Goal: Information Seeking & Learning: Check status

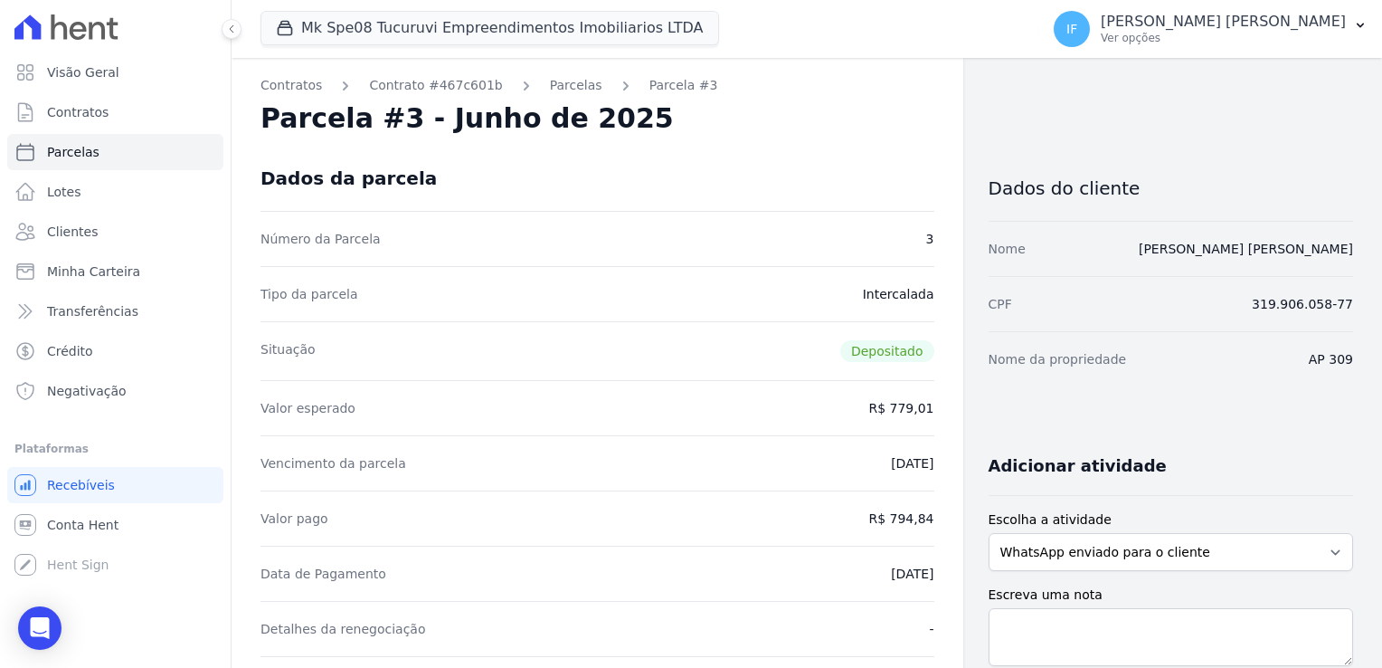
scroll to position [271, 0]
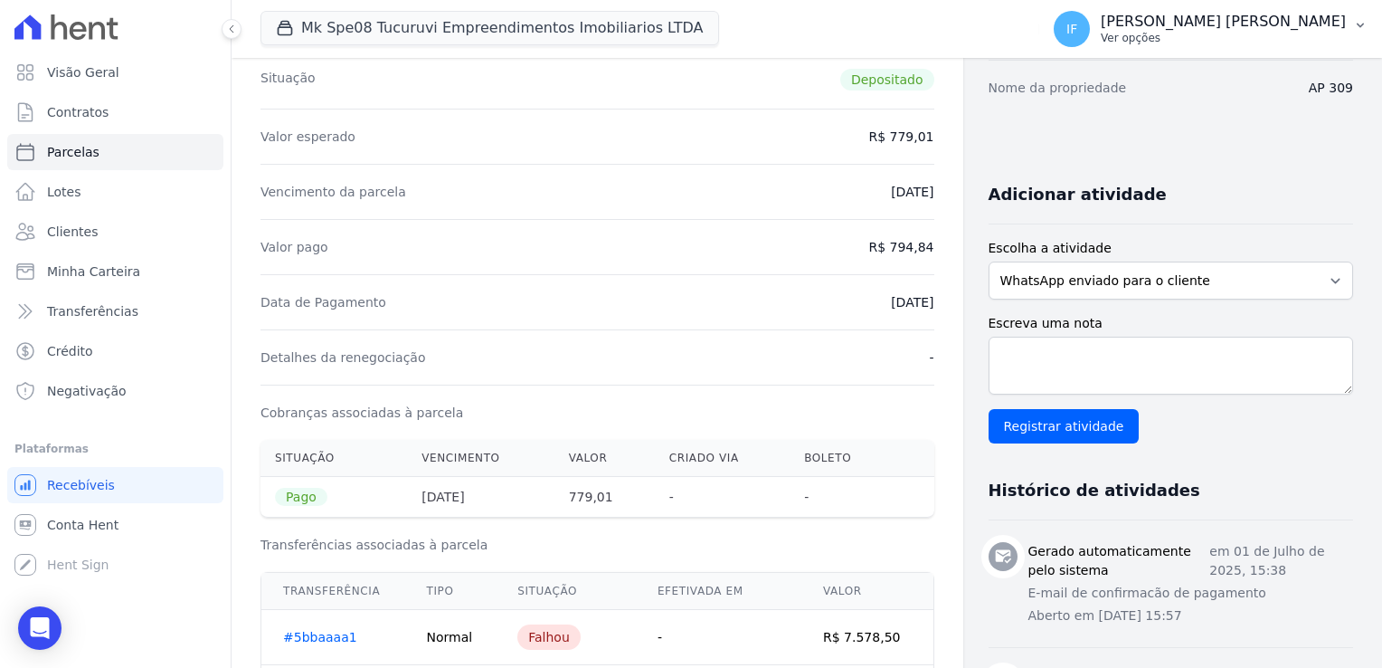
click at [1237, 24] on p "[PERSON_NAME] [PERSON_NAME]" at bounding box center [1223, 22] width 245 height 18
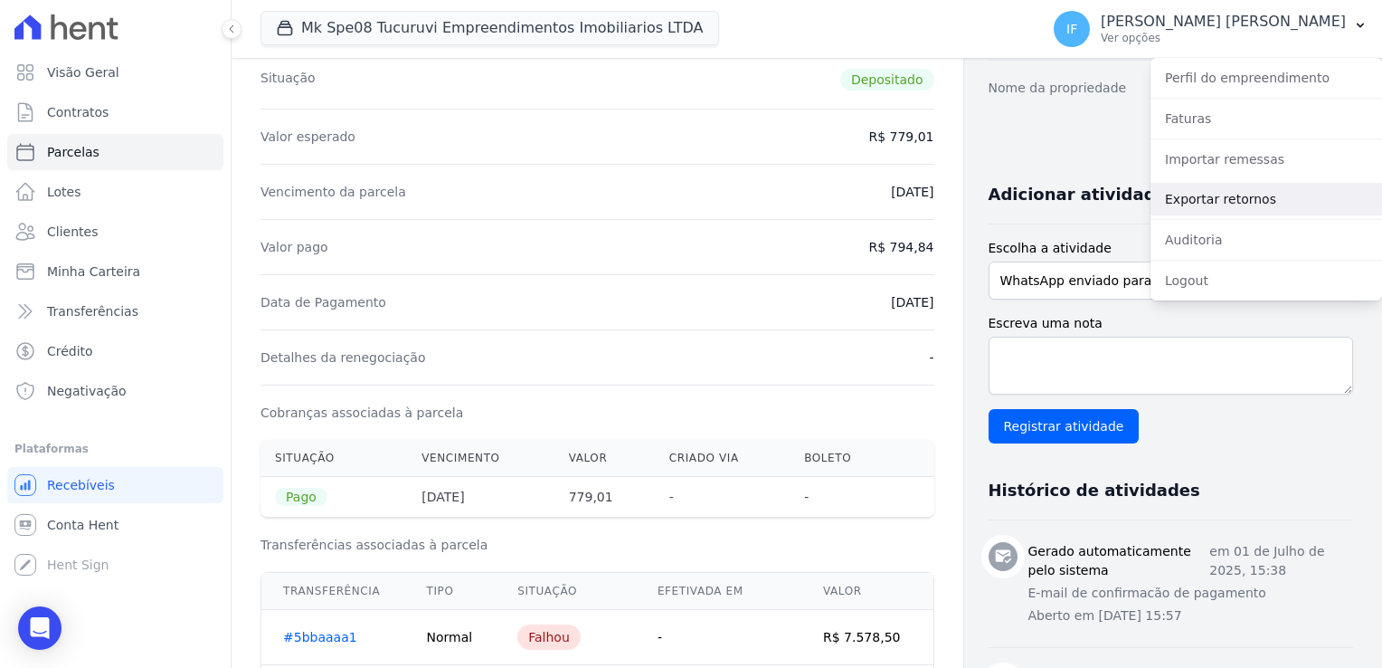
click at [1247, 203] on link "Exportar retornos" at bounding box center [1267, 199] width 232 height 33
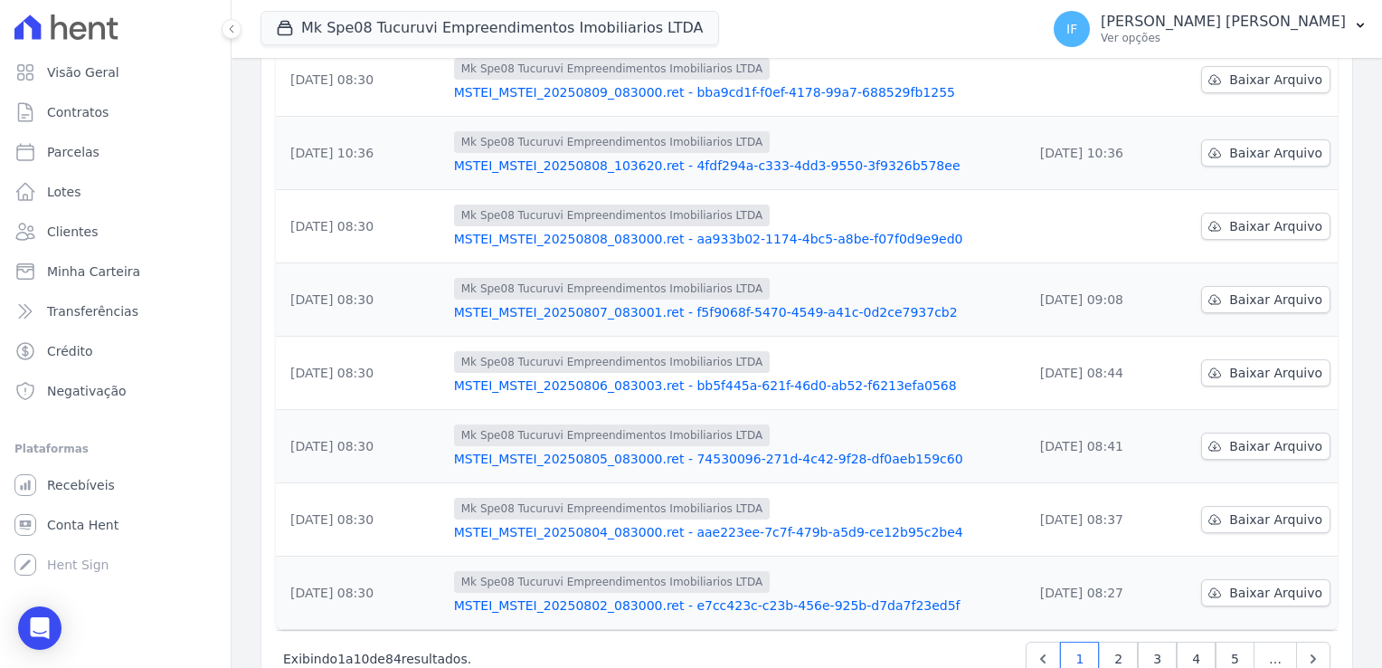
scroll to position [472, 0]
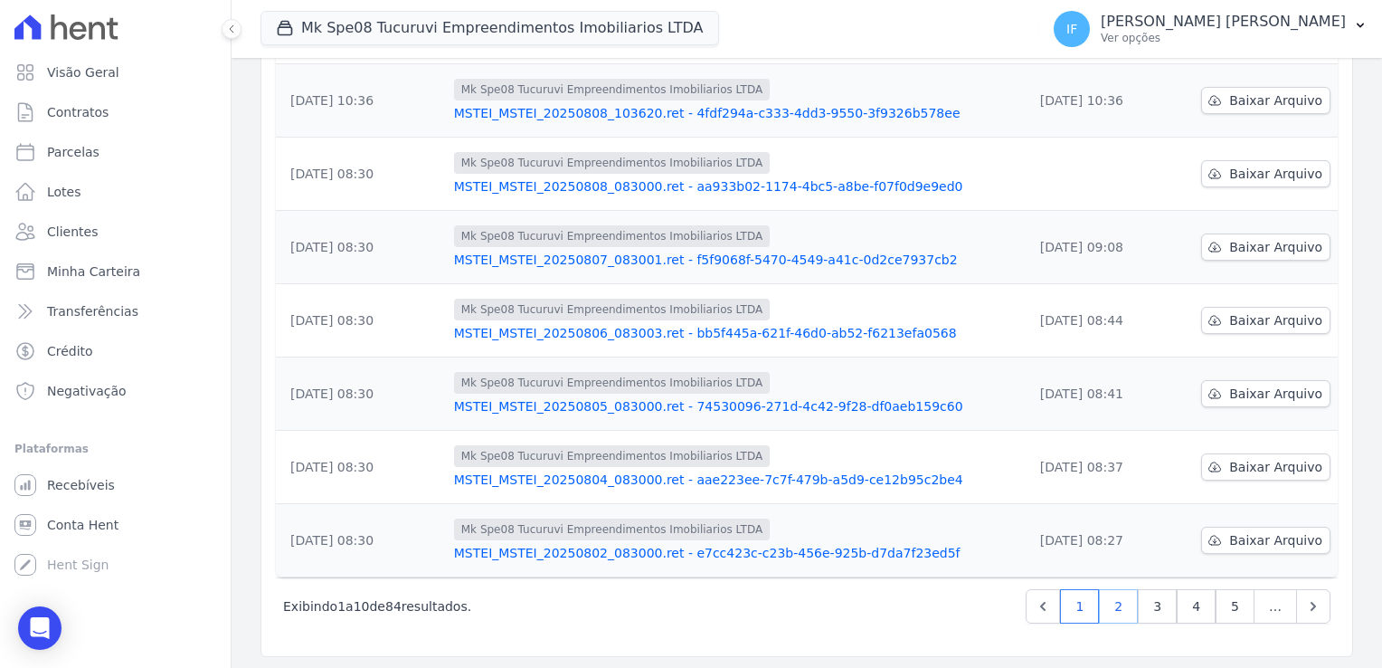
click at [1114, 604] on link "2" at bounding box center [1118, 606] width 39 height 34
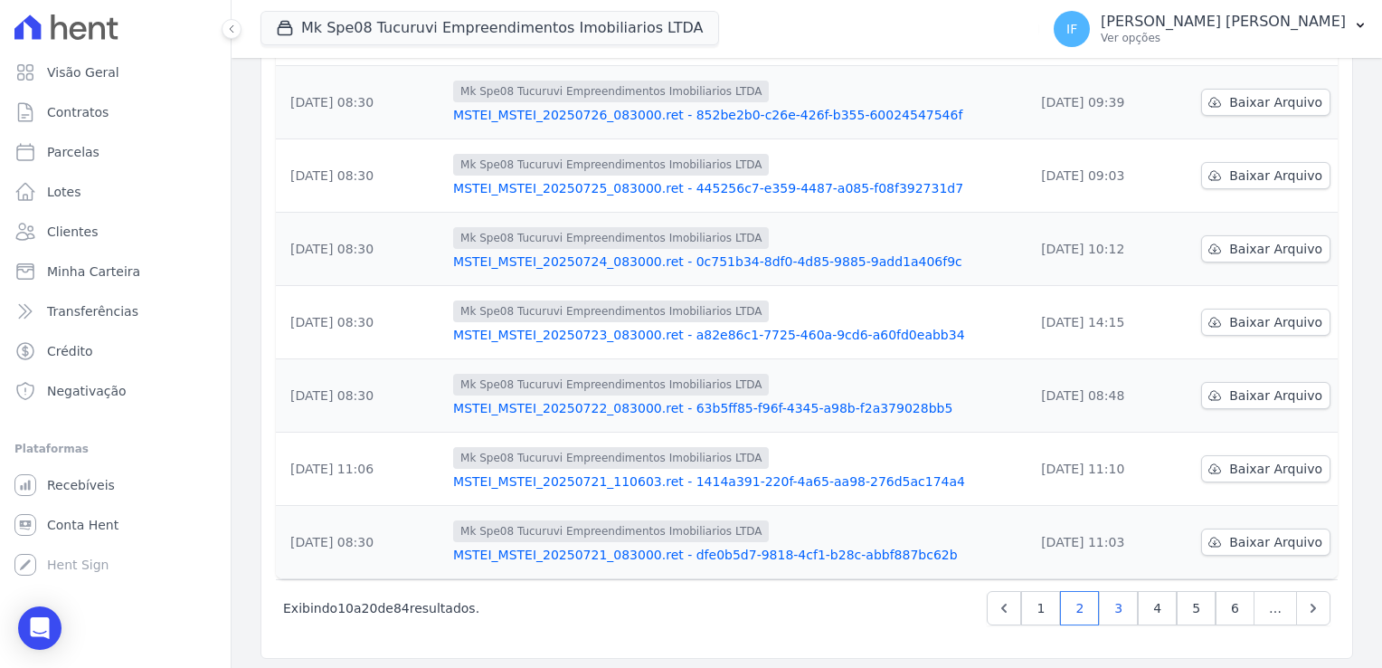
scroll to position [472, 0]
click at [1112, 601] on link "3" at bounding box center [1118, 606] width 39 height 34
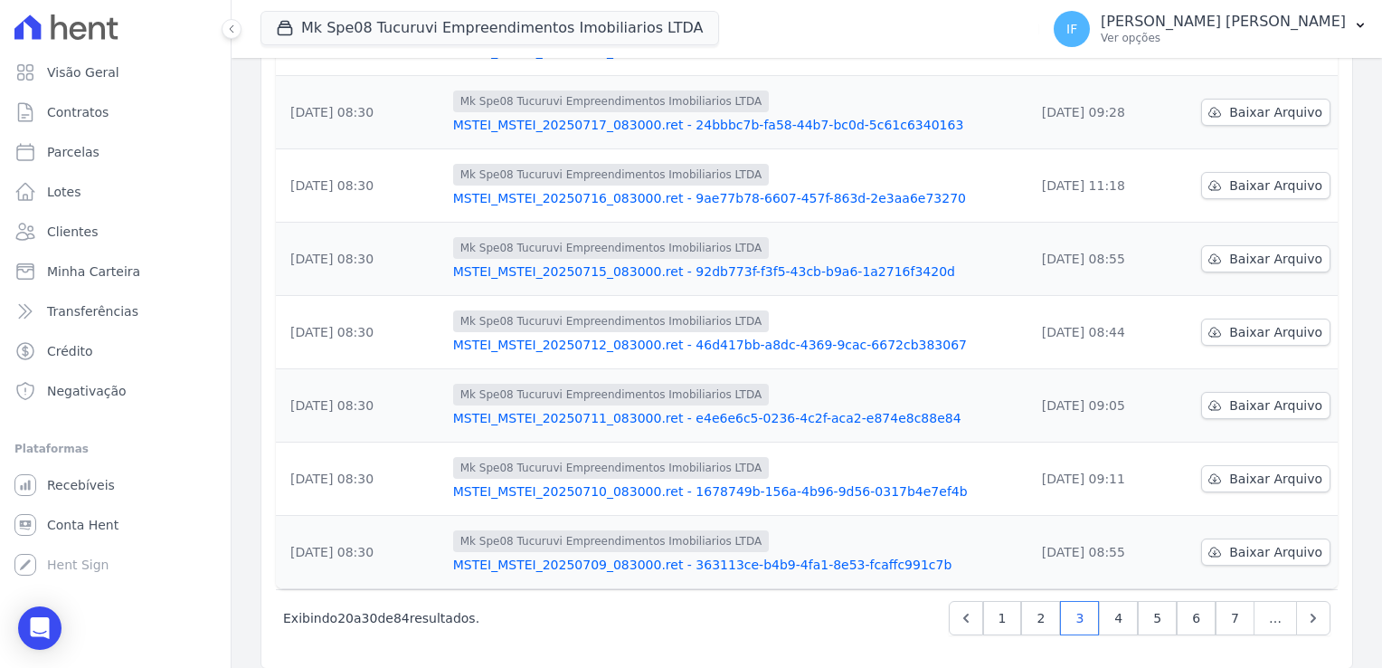
scroll to position [472, 0]
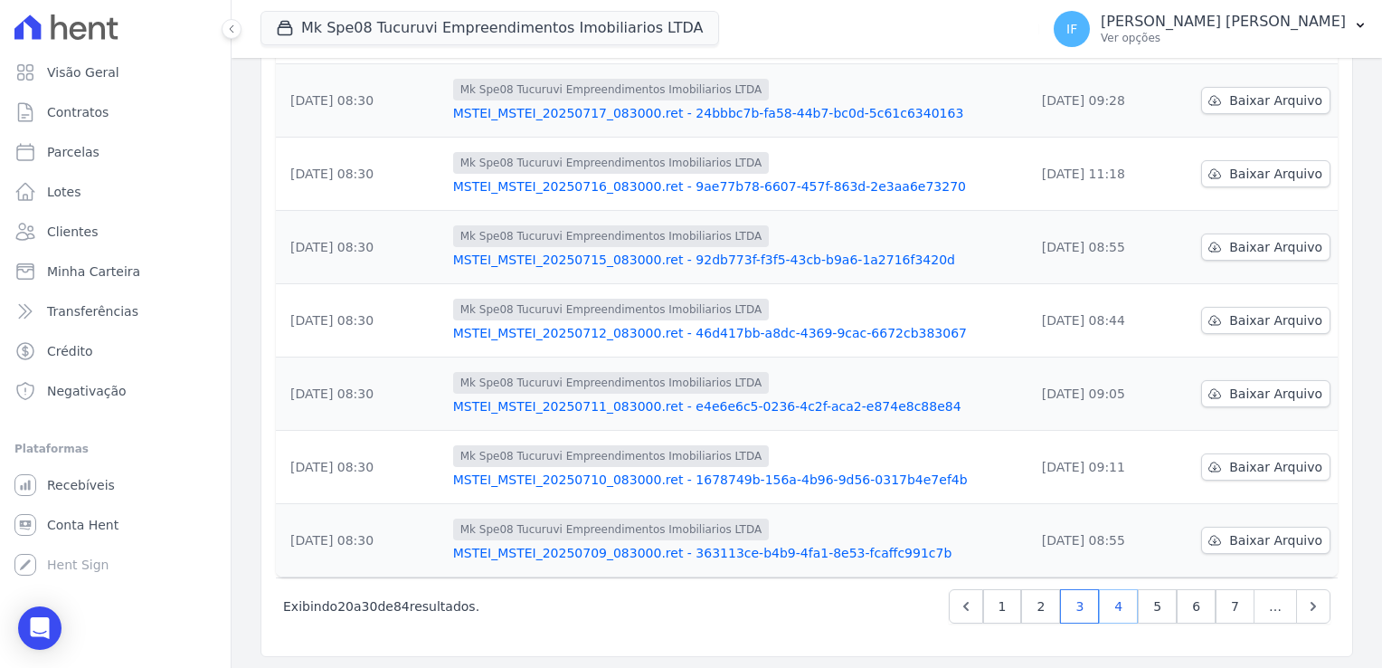
click at [1114, 602] on link "4" at bounding box center [1118, 606] width 39 height 34
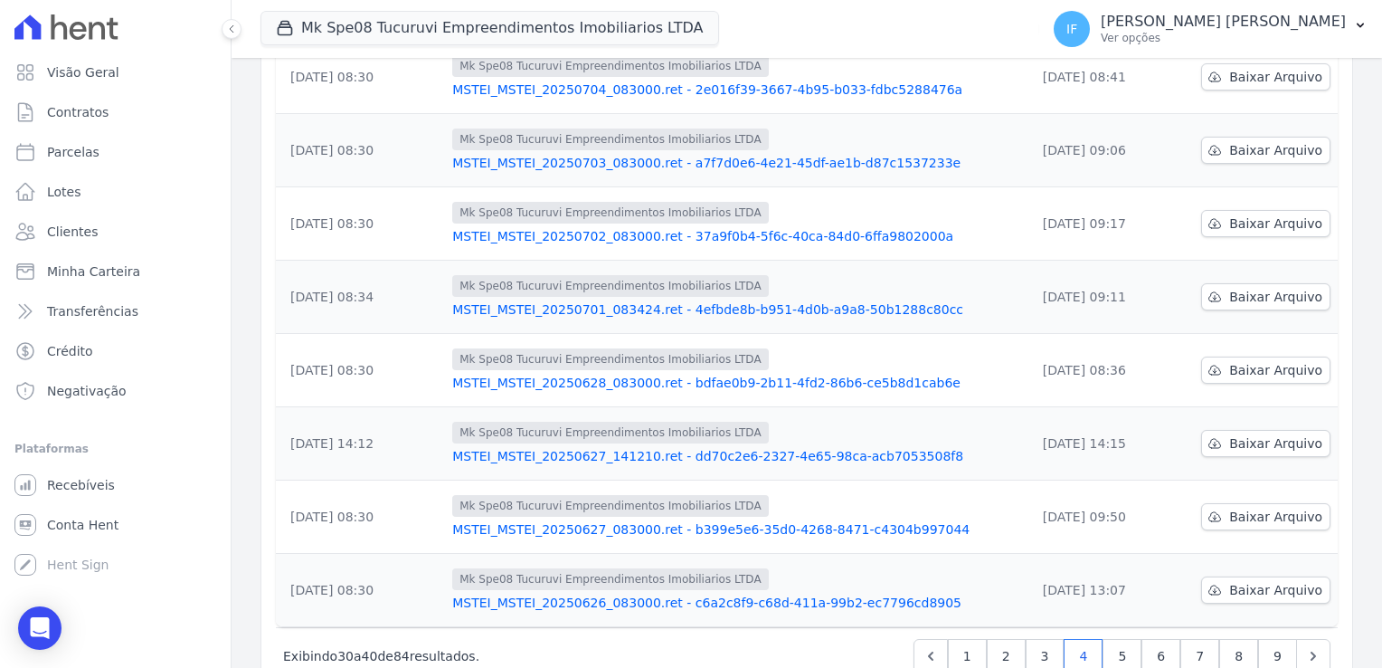
scroll to position [452, 0]
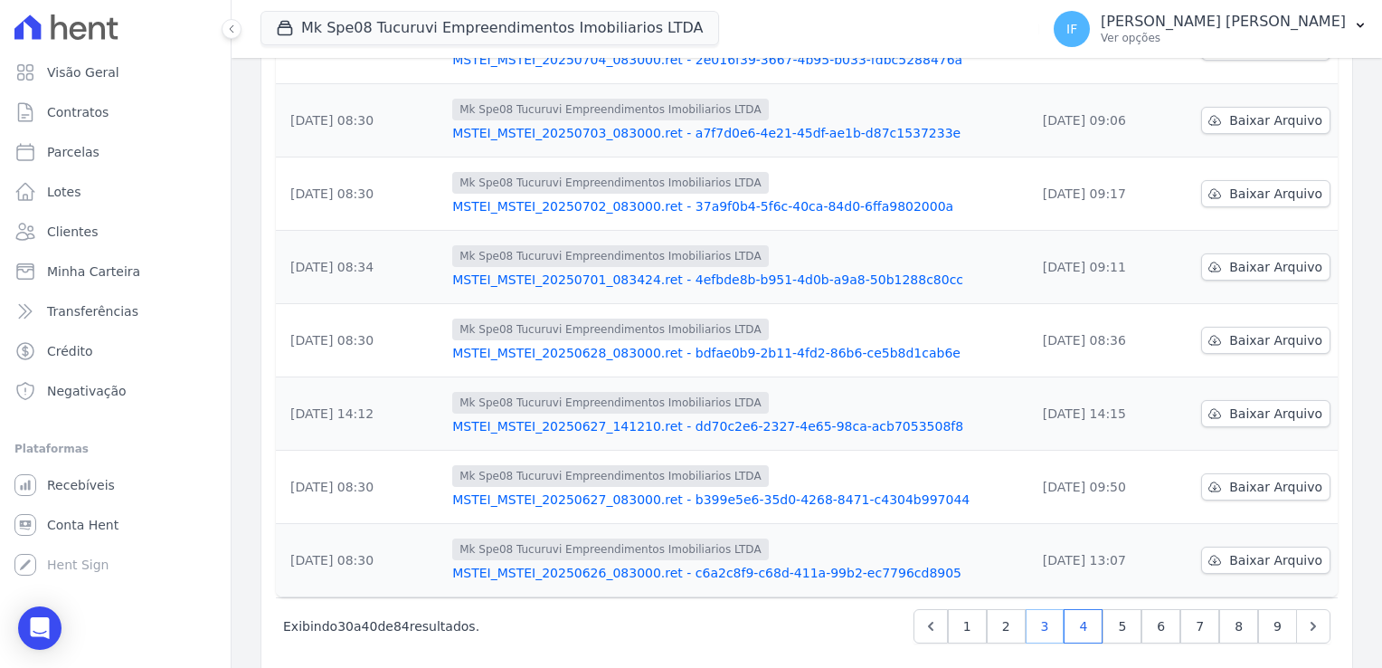
click at [1041, 626] on link "3" at bounding box center [1045, 626] width 39 height 34
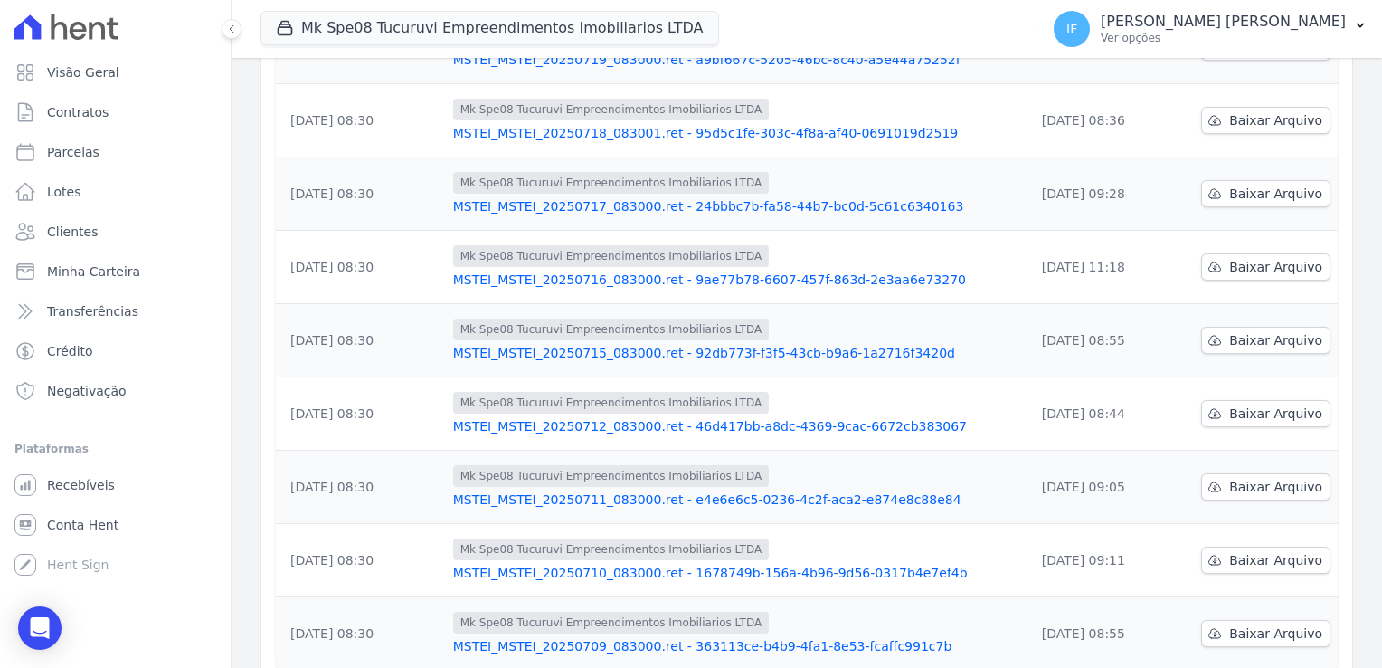
scroll to position [452, 0]
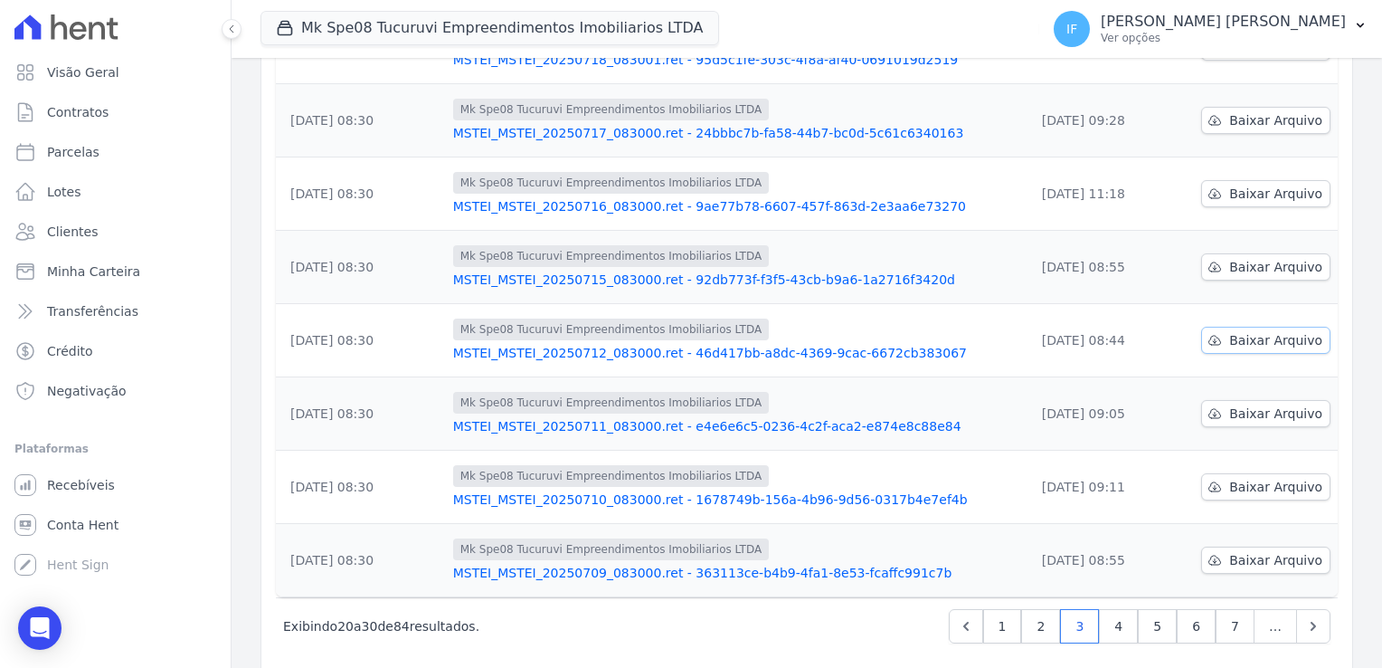
click at [1259, 337] on span "Baixar Arquivo" at bounding box center [1276, 340] width 93 height 18
click at [1272, 339] on span "Baixar Arquivo" at bounding box center [1276, 340] width 93 height 18
click at [1211, 264] on icon at bounding box center [1215, 267] width 14 height 14
click at [737, 198] on link "MSTEI_MSTEI_20250716_083000.ret - 9ae77b78-6607-457f-863d-2e3aa6e73270" at bounding box center [736, 206] width 567 height 18
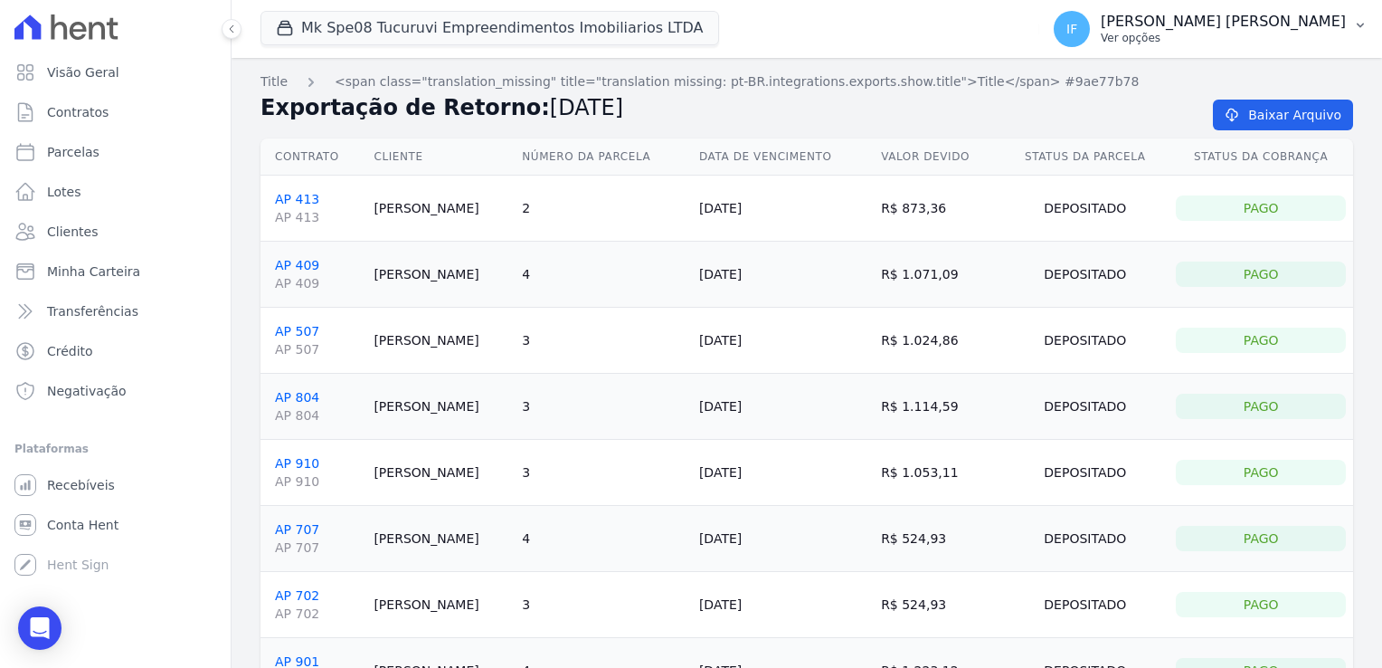
click at [1250, 29] on p "[PERSON_NAME] [PERSON_NAME]" at bounding box center [1223, 22] width 245 height 18
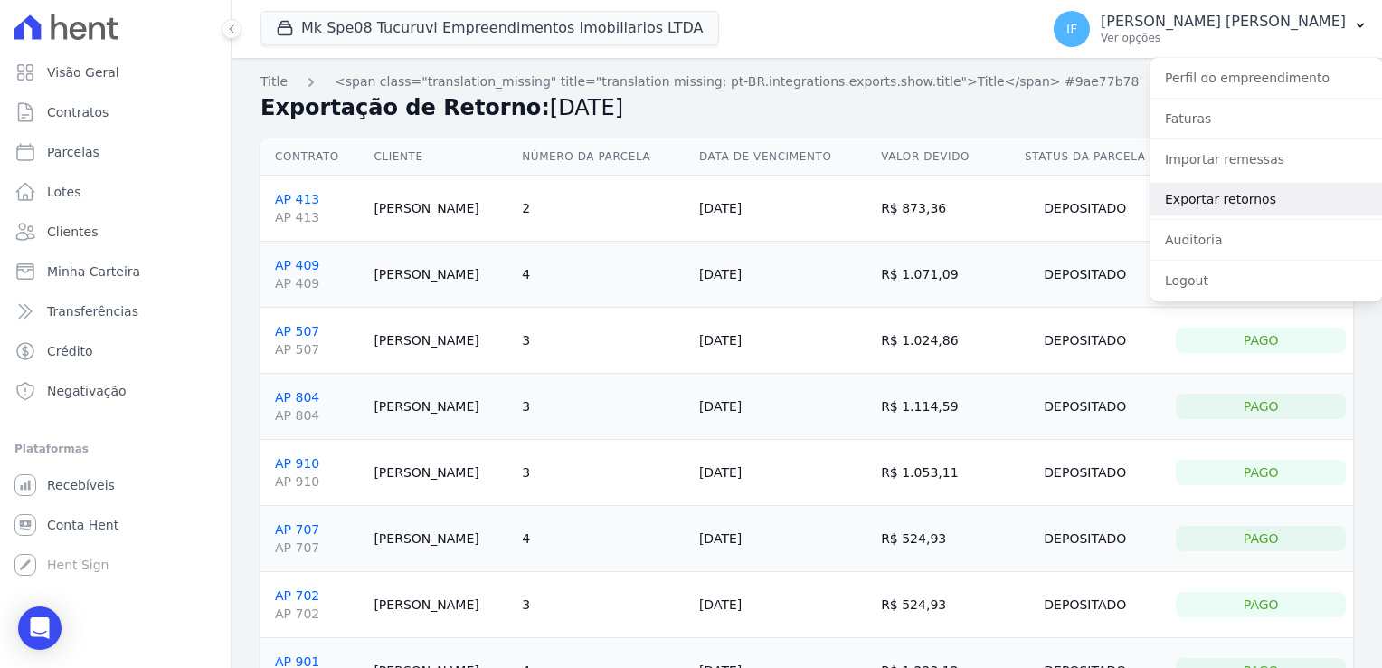
click at [1247, 192] on link "Exportar retornos" at bounding box center [1267, 199] width 232 height 33
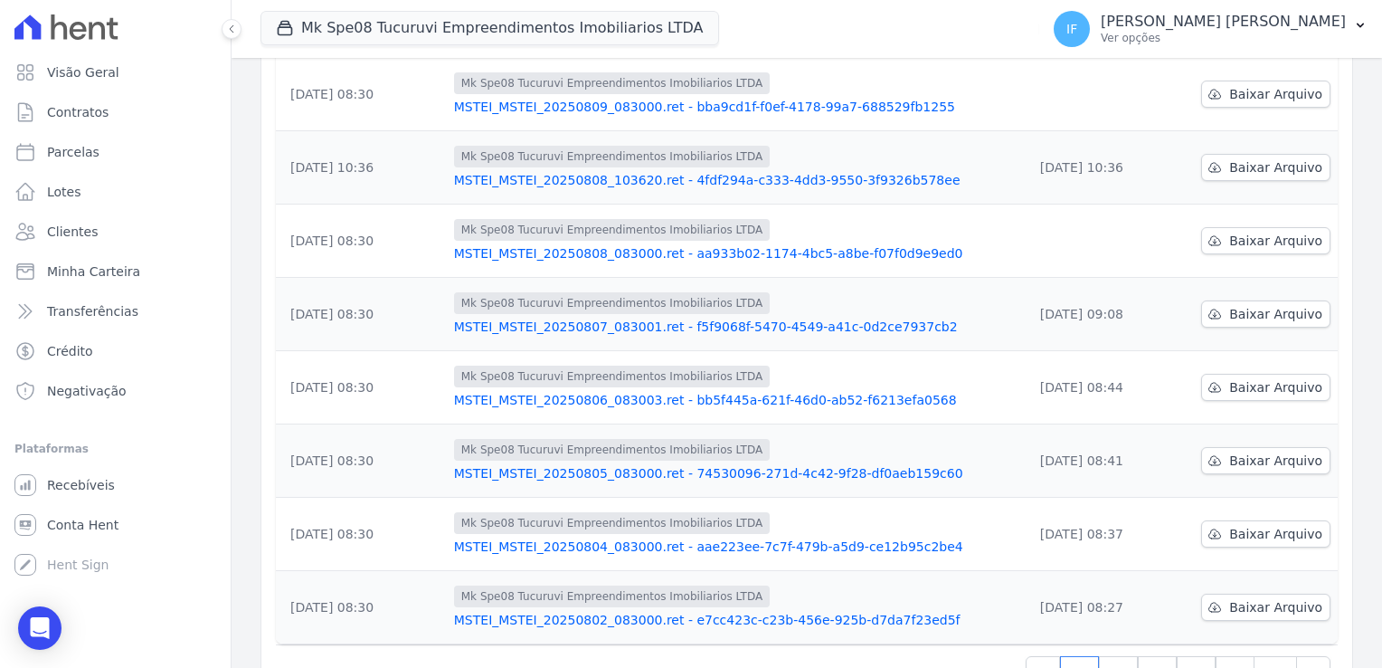
scroll to position [472, 0]
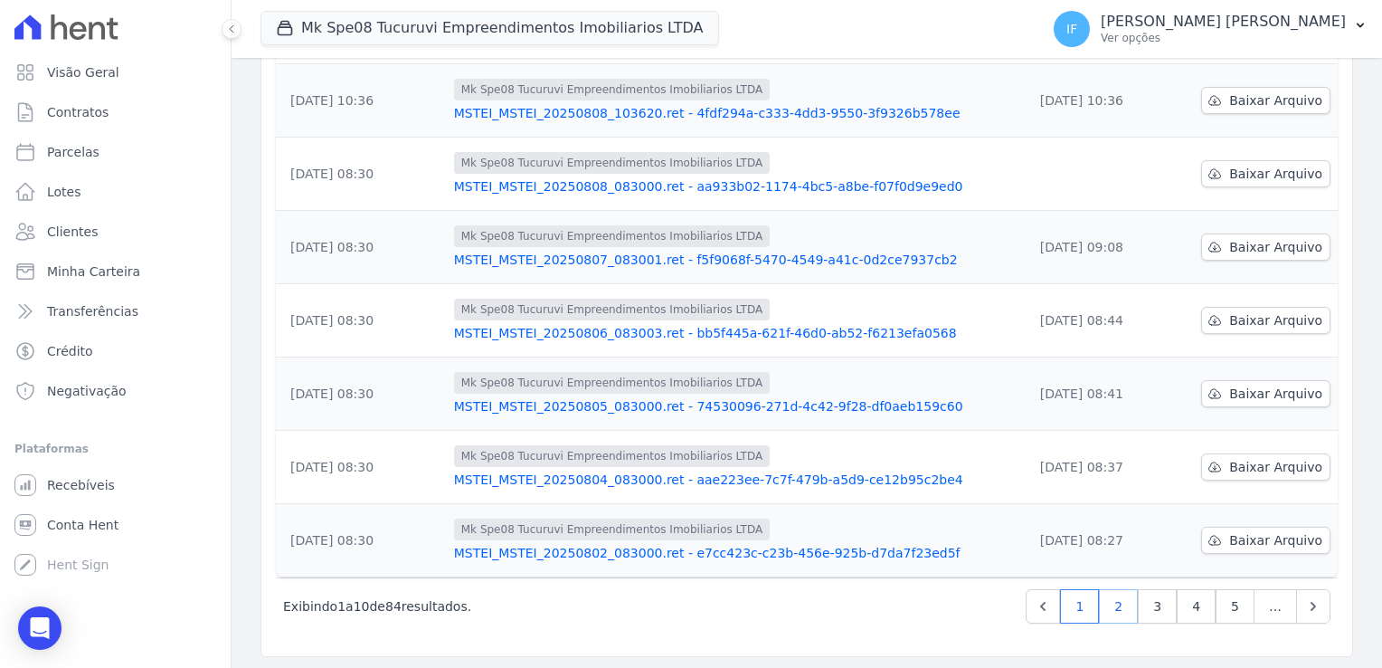
click at [1115, 606] on link "2" at bounding box center [1118, 606] width 39 height 34
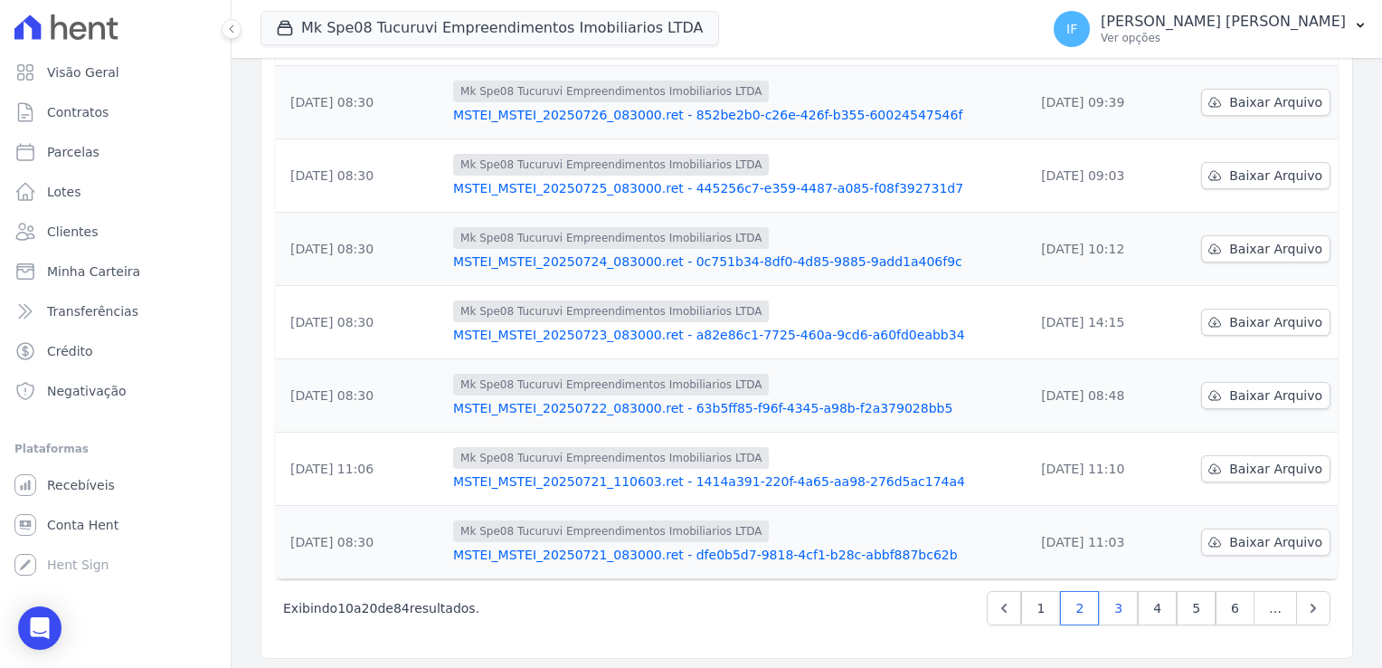
scroll to position [472, 0]
click at [1146, 602] on link "4" at bounding box center [1157, 606] width 39 height 34
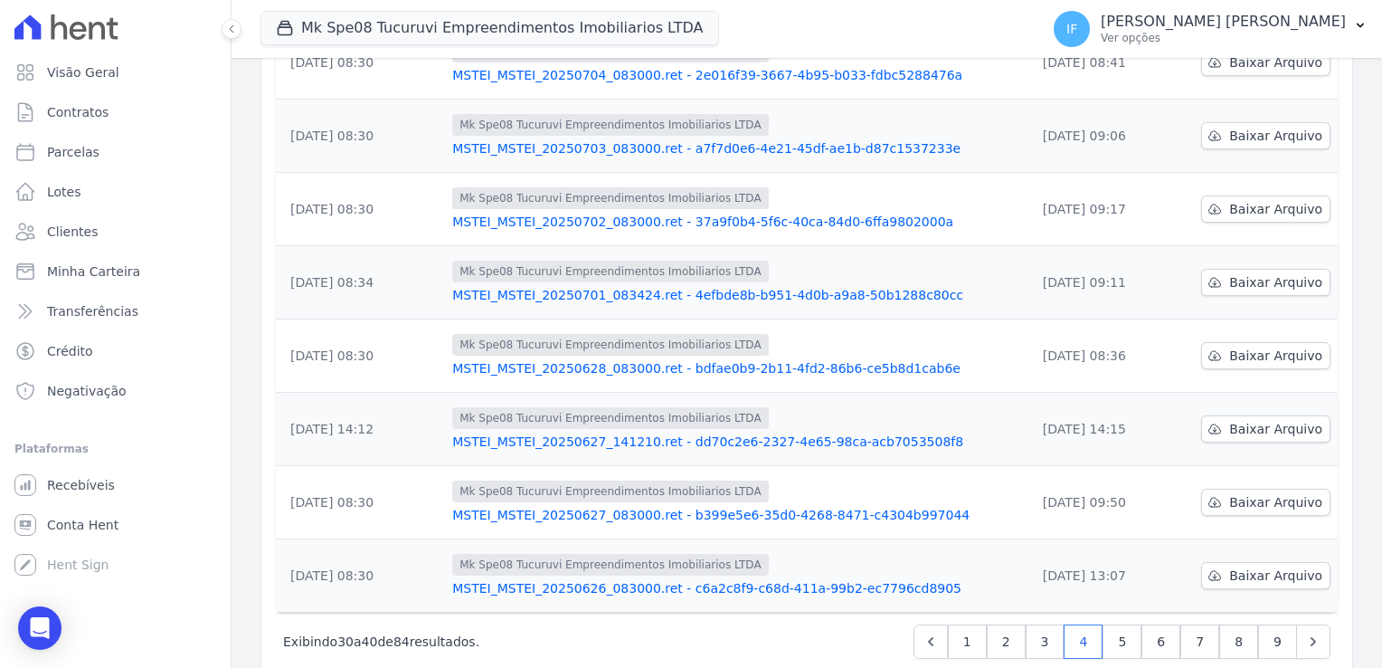
scroll to position [452, 0]
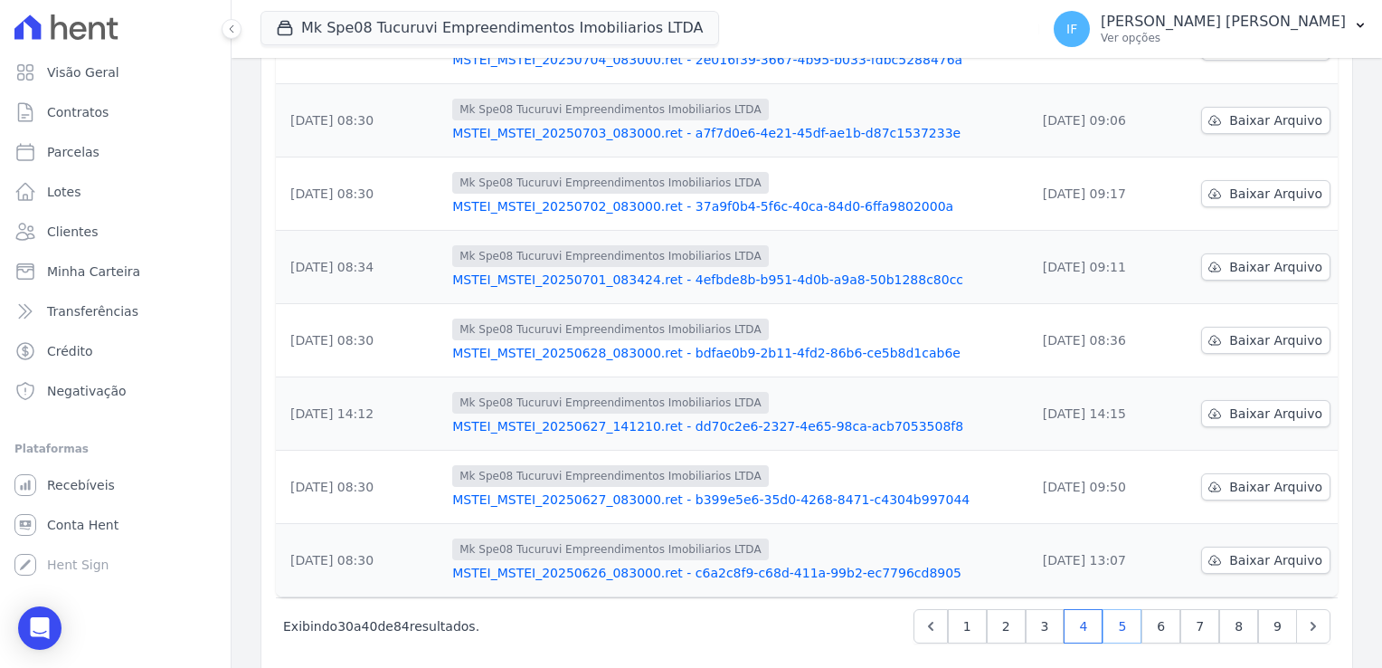
click at [1116, 628] on link "5" at bounding box center [1122, 626] width 39 height 34
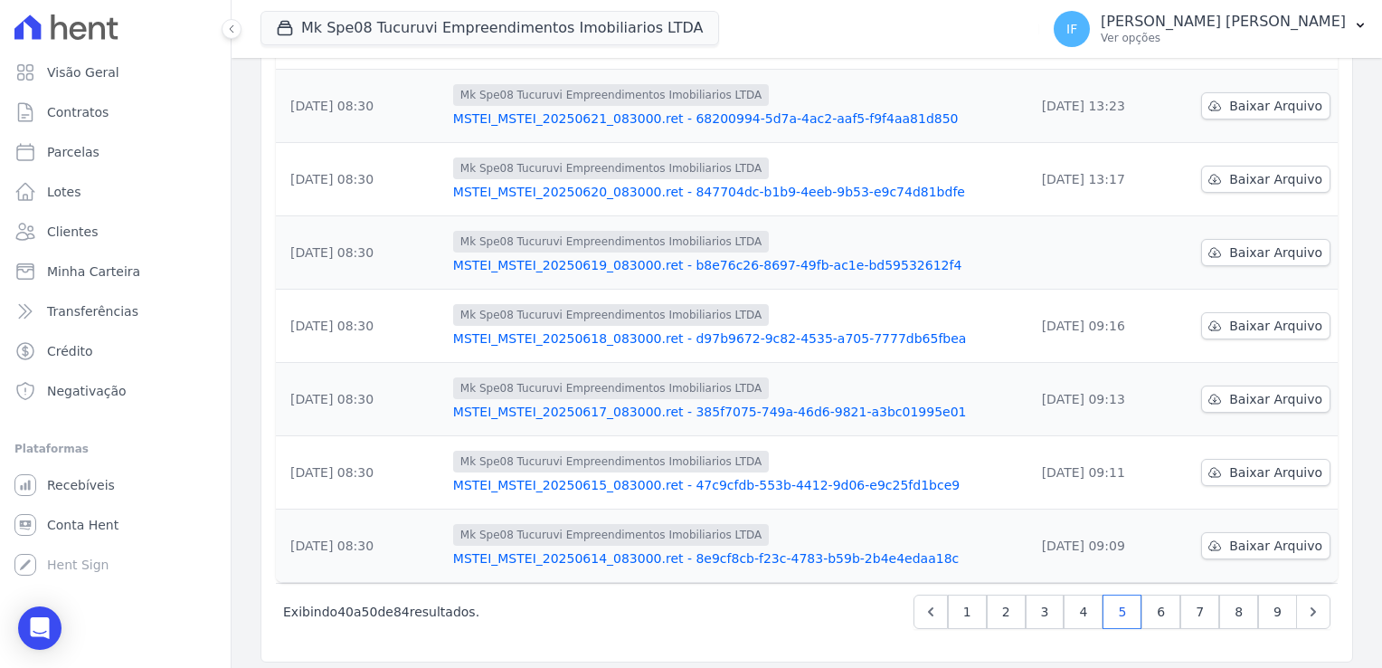
scroll to position [472, 0]
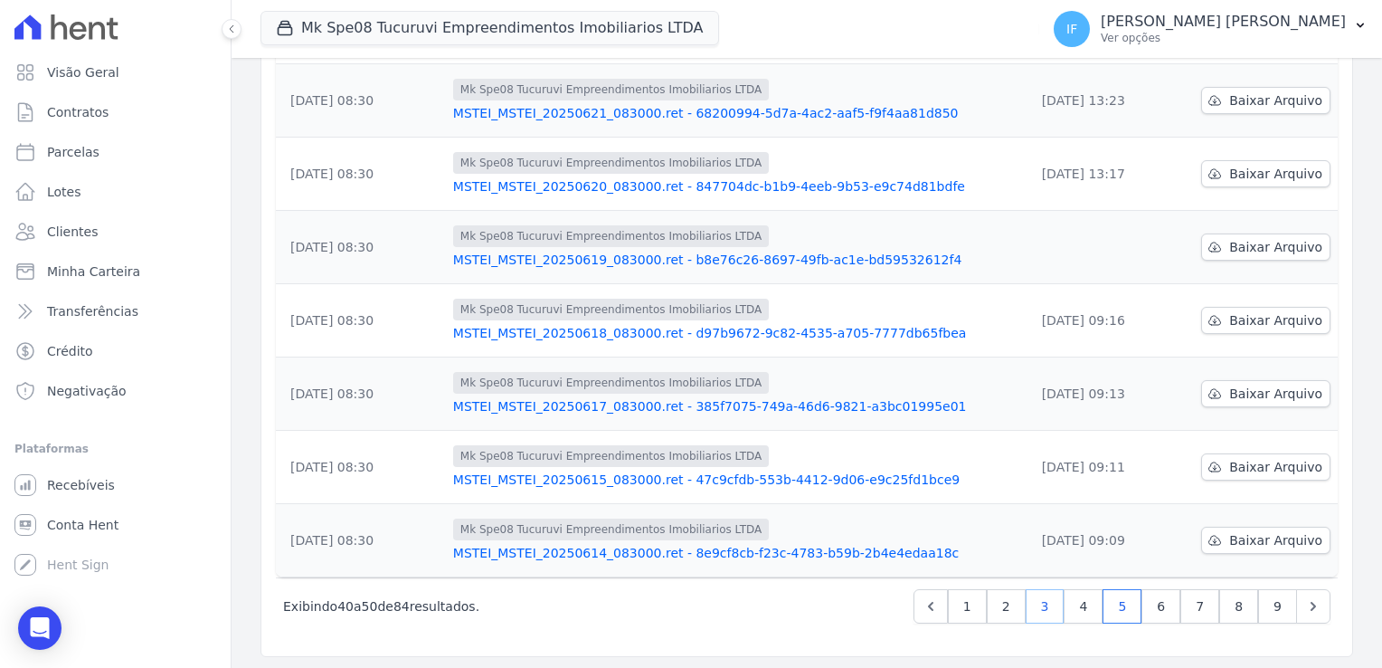
click at [1037, 604] on link "3" at bounding box center [1045, 606] width 39 height 34
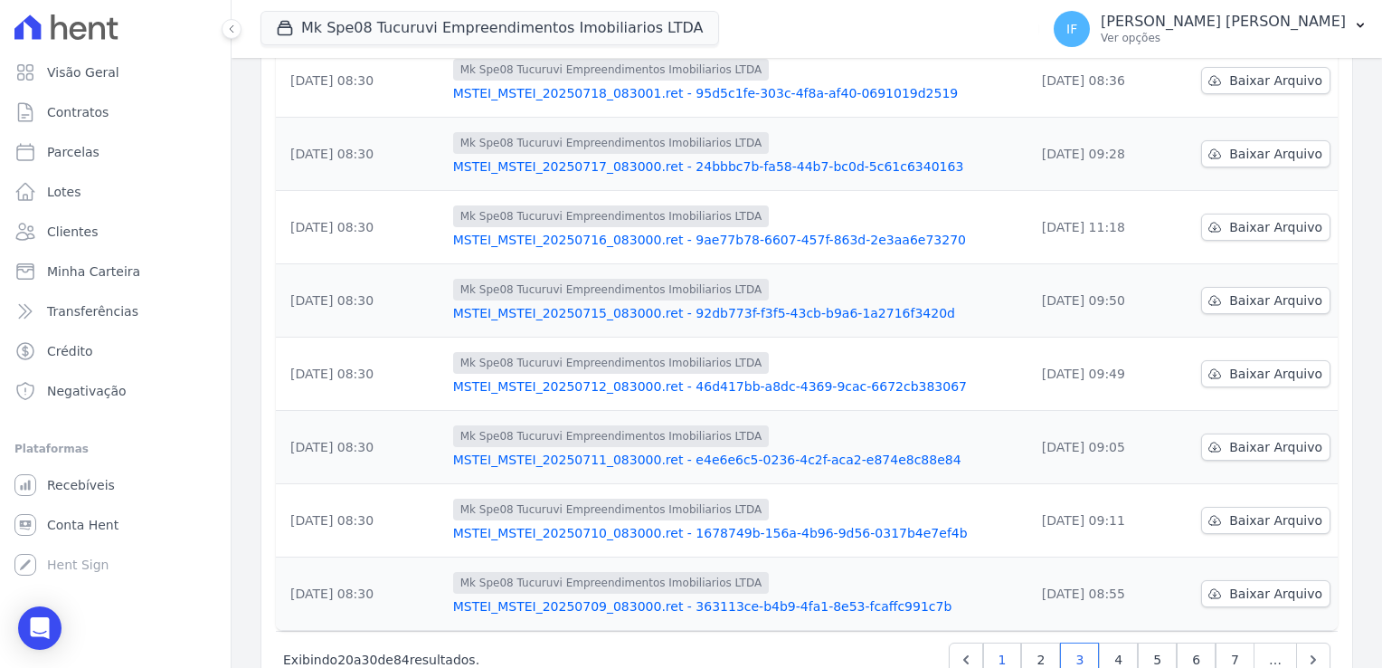
scroll to position [472, 0]
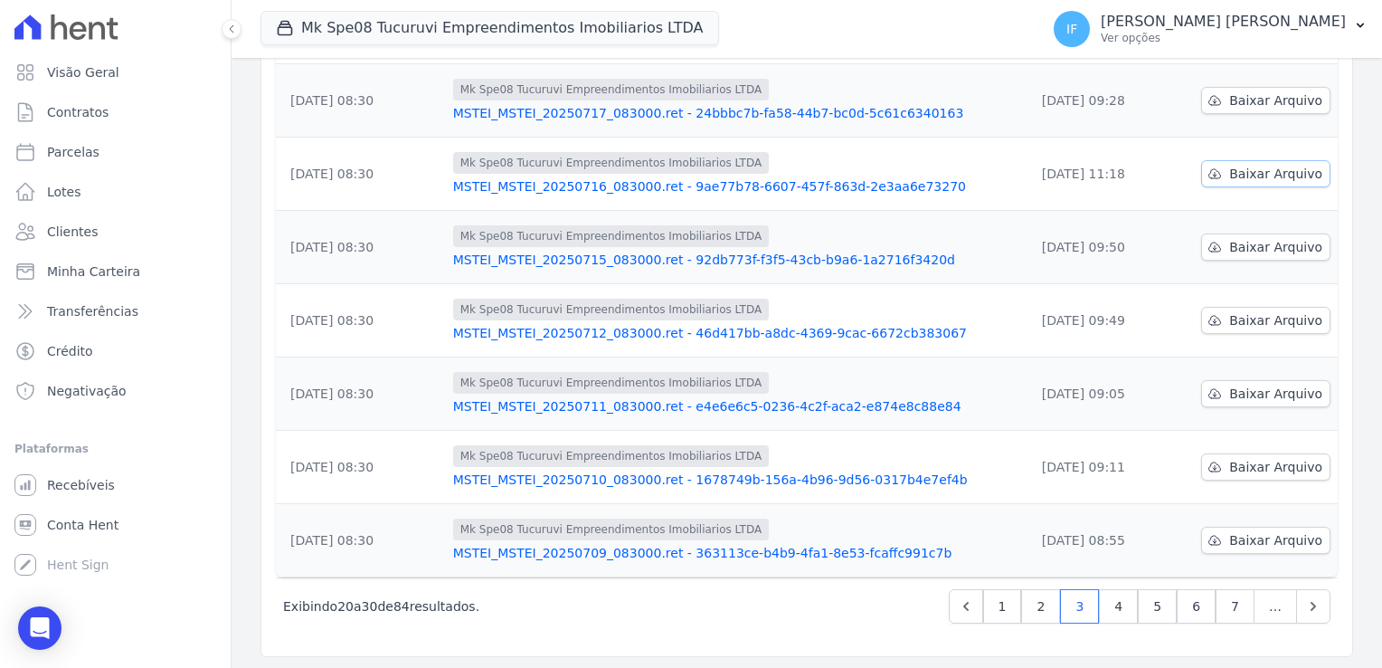
click at [1241, 168] on span "Baixar Arquivo" at bounding box center [1276, 174] width 93 height 18
click at [144, 120] on link "Contratos" at bounding box center [115, 112] width 216 height 36
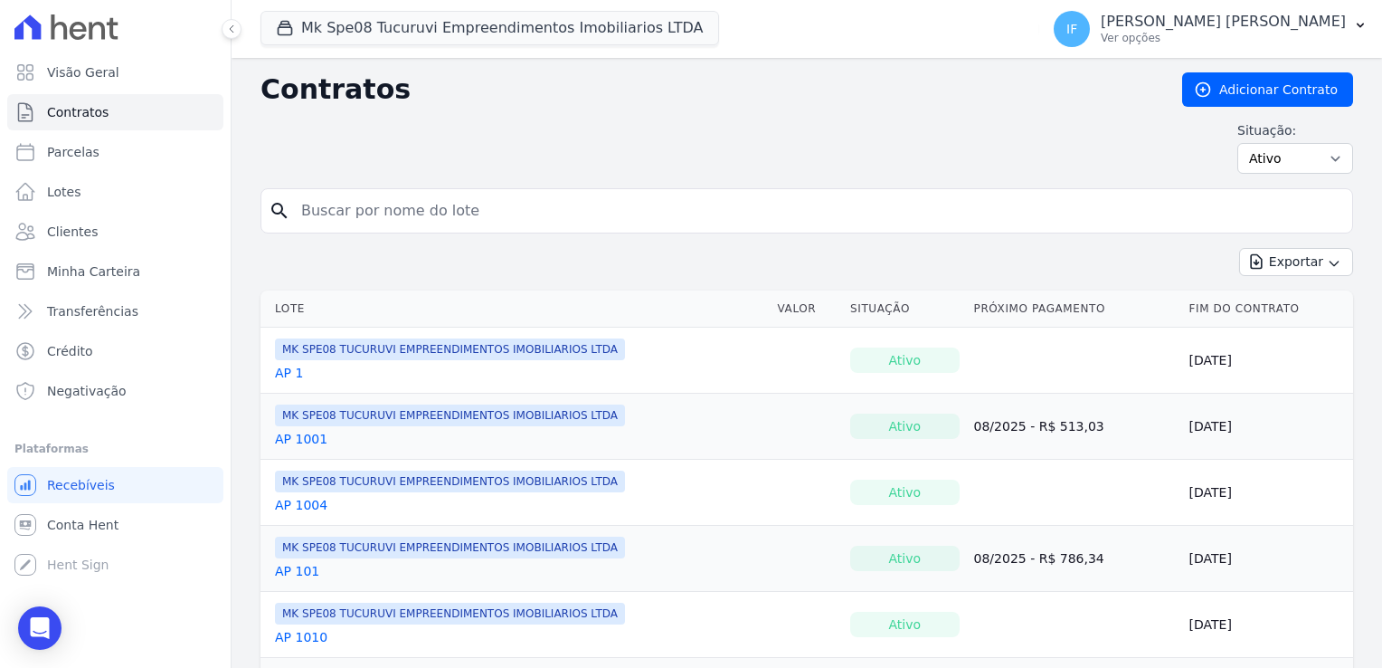
click at [347, 215] on input "search" at bounding box center [817, 211] width 1055 height 36
type input "413"
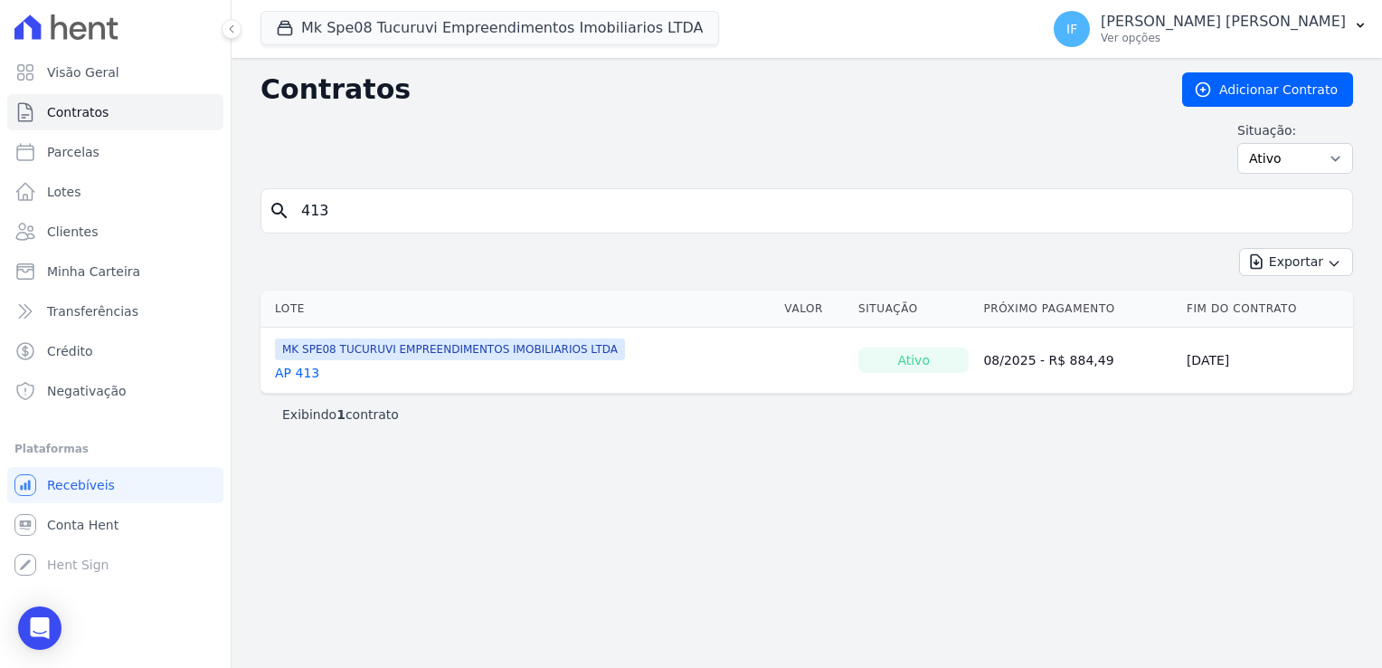
click at [298, 371] on link "AP 413" at bounding box center [297, 373] width 44 height 18
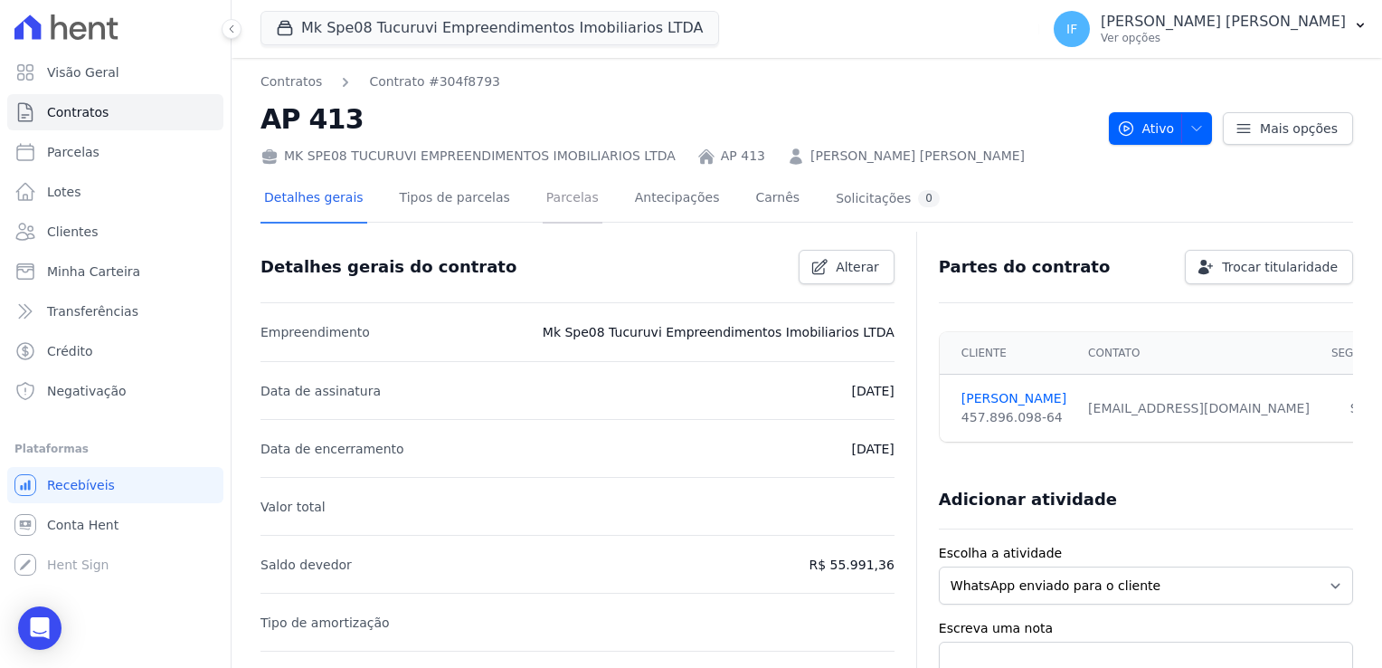
click at [563, 202] on link "Parcelas" at bounding box center [573, 200] width 60 height 48
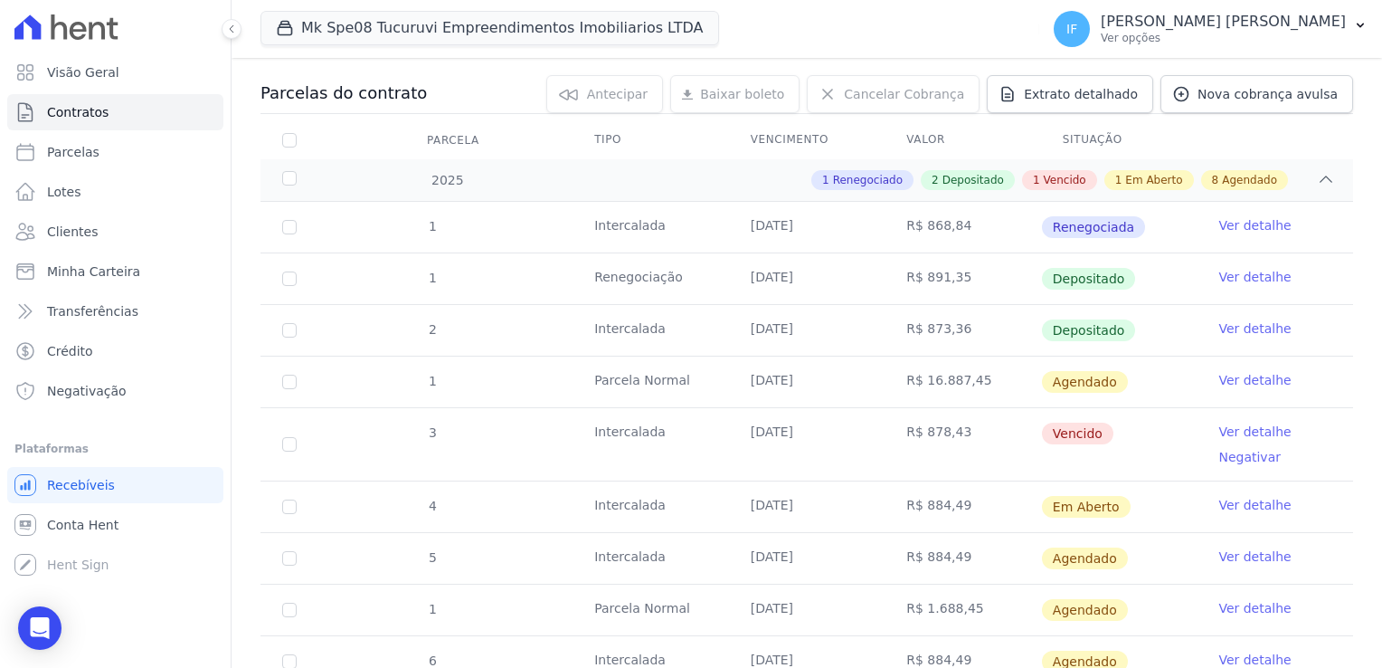
scroll to position [181, 0]
drag, startPoint x: 729, startPoint y: 427, endPoint x: 1188, endPoint y: 430, distance: 458.7
click at [1188, 430] on tr "3 [GEOGRAPHIC_DATA] [DATE] R$ 878,43 [GEOGRAPHIC_DATA] Ver detalhe Negativar" at bounding box center [807, 442] width 1093 height 73
drag, startPoint x: 753, startPoint y: 375, endPoint x: 829, endPoint y: 375, distance: 76.0
click at [829, 375] on td "[DATE]" at bounding box center [807, 381] width 157 height 51
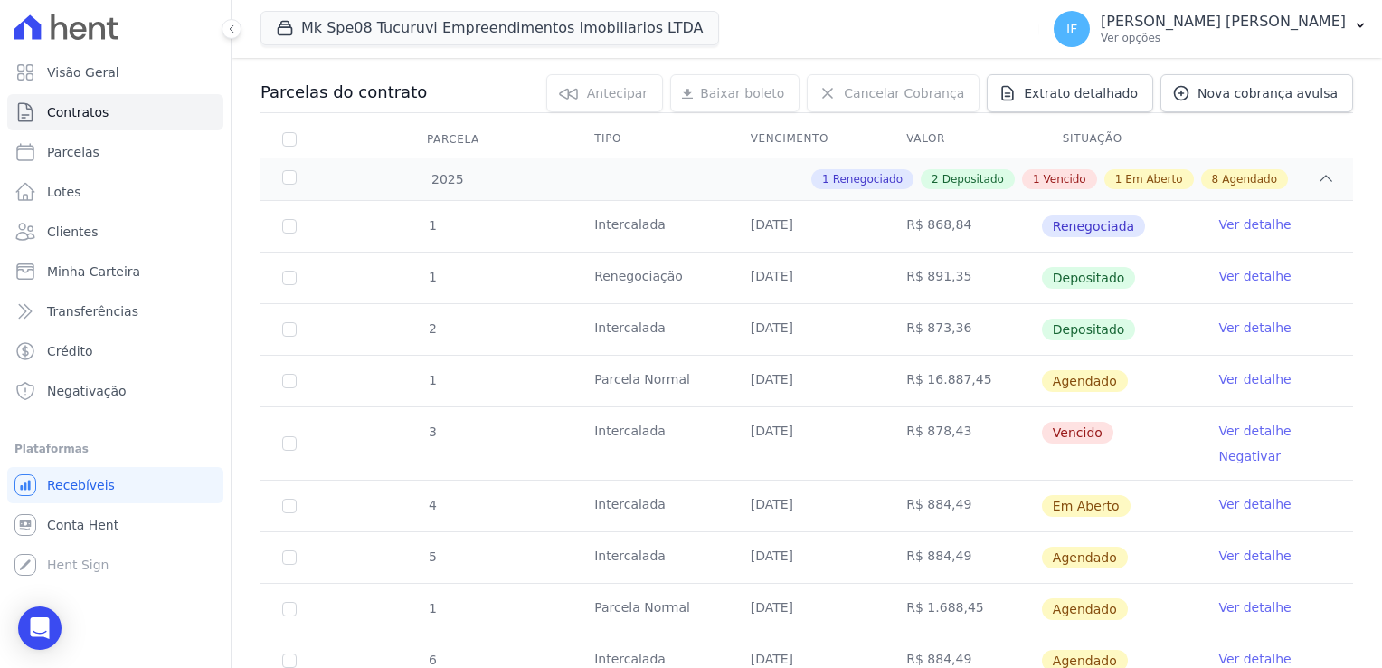
drag, startPoint x: 829, startPoint y: 375, endPoint x: 1002, endPoint y: 333, distance: 178.8
click at [1002, 333] on tr "2 [GEOGRAPHIC_DATA] [DATE] R$ 873,36 Depositado Ver detalhe" at bounding box center [807, 329] width 1093 height 52
click at [1238, 323] on link "Ver detalhe" at bounding box center [1255, 327] width 72 height 18
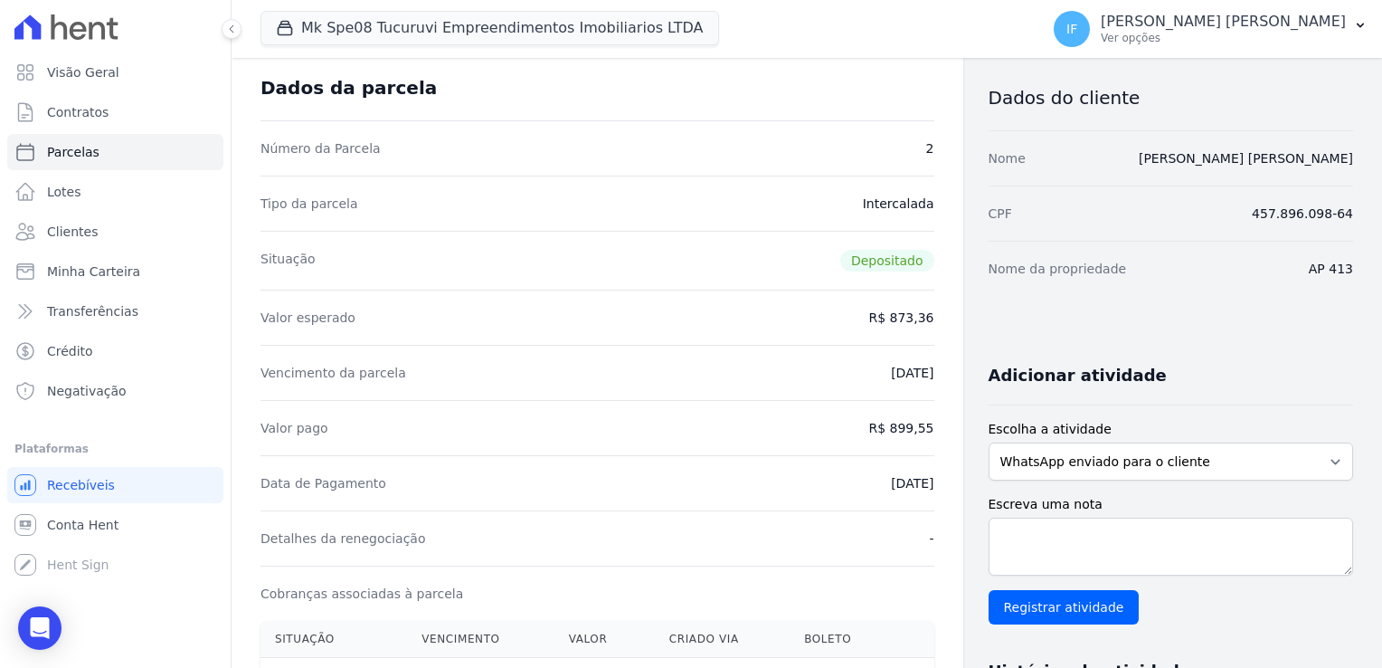
scroll to position [181, 0]
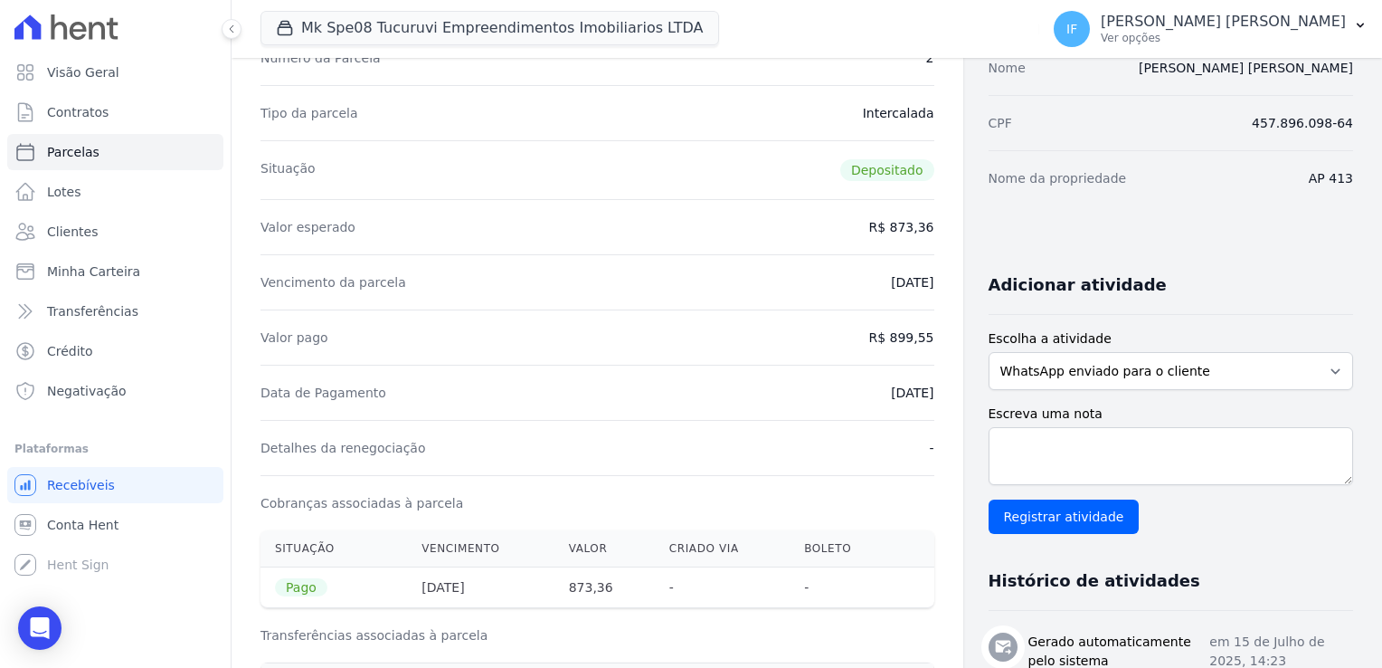
drag, startPoint x: 891, startPoint y: 227, endPoint x: 934, endPoint y: 216, distance: 43.9
drag, startPoint x: 934, startPoint y: 216, endPoint x: 907, endPoint y: 230, distance: 30.3
copy dd "873,36"
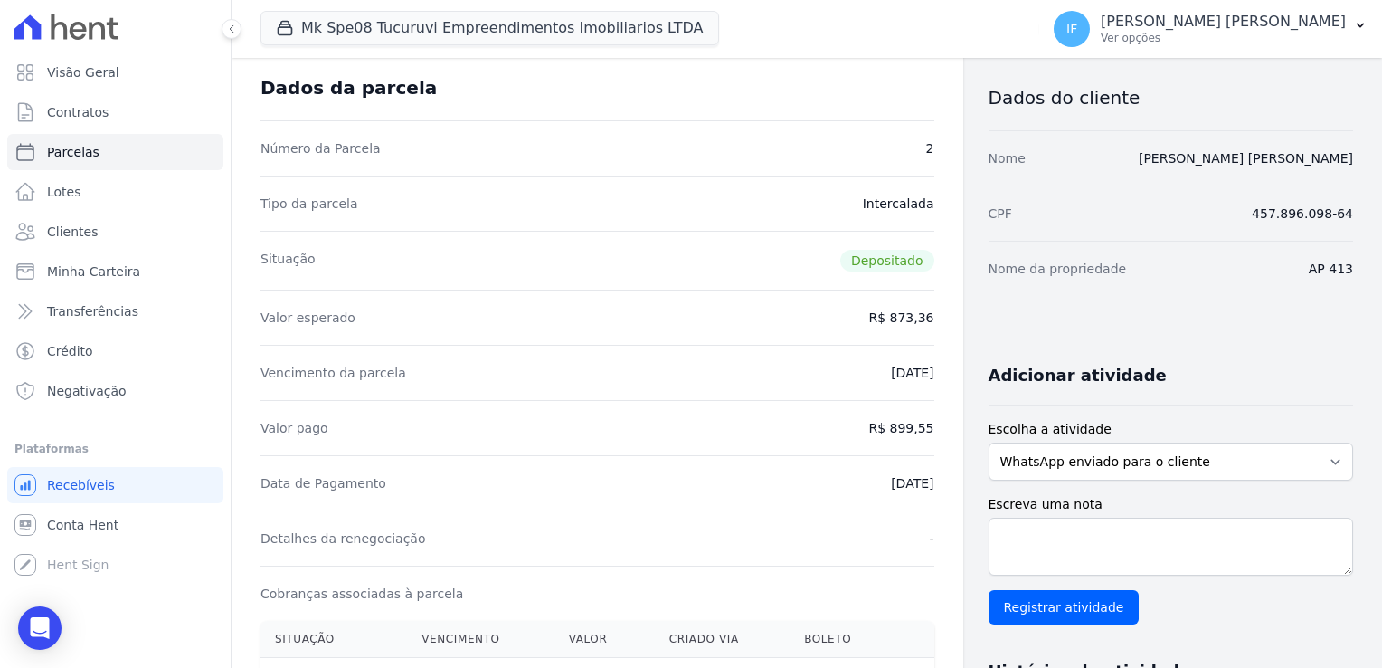
drag, startPoint x: 863, startPoint y: 483, endPoint x: 938, endPoint y: 479, distance: 75.2
click at [126, 115] on link "Contratos" at bounding box center [115, 112] width 216 height 36
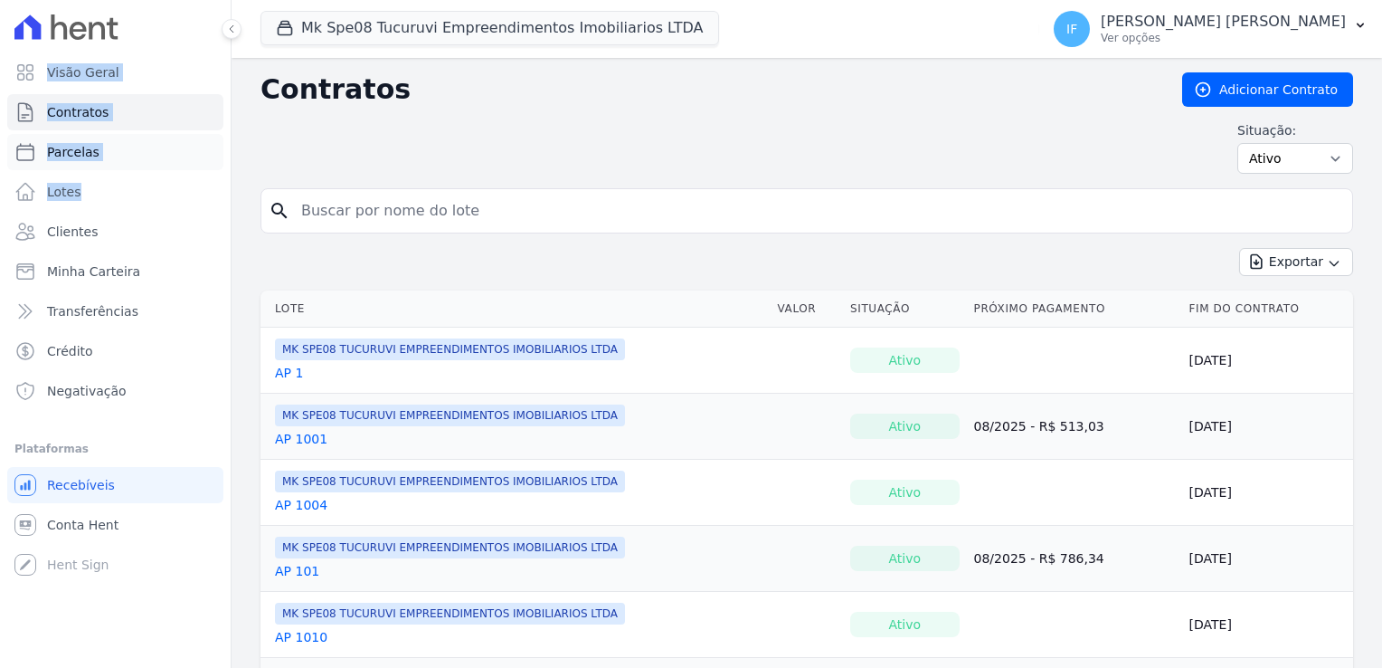
drag, startPoint x: 403, startPoint y: 218, endPoint x: 43, endPoint y: 142, distance: 368.0
click at [402, 208] on input "search" at bounding box center [817, 211] width 1055 height 36
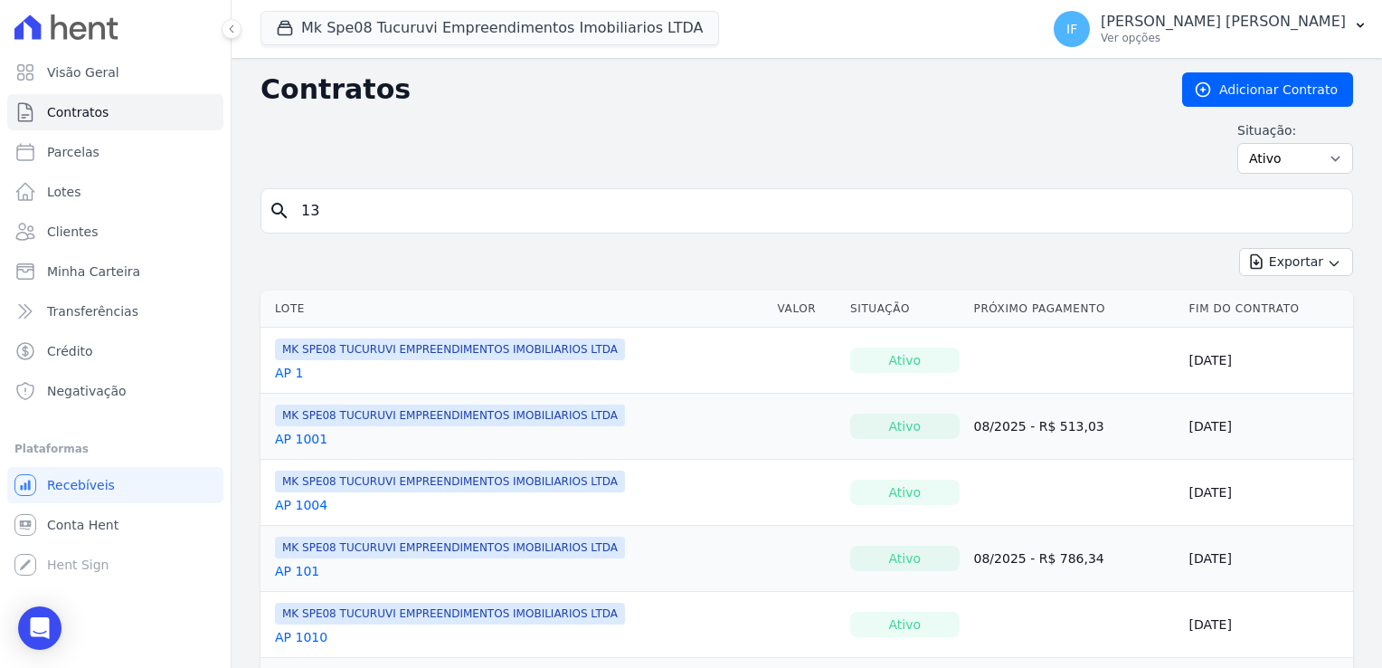
type input "13"
click at [297, 506] on link "AP 13" at bounding box center [293, 505] width 36 height 18
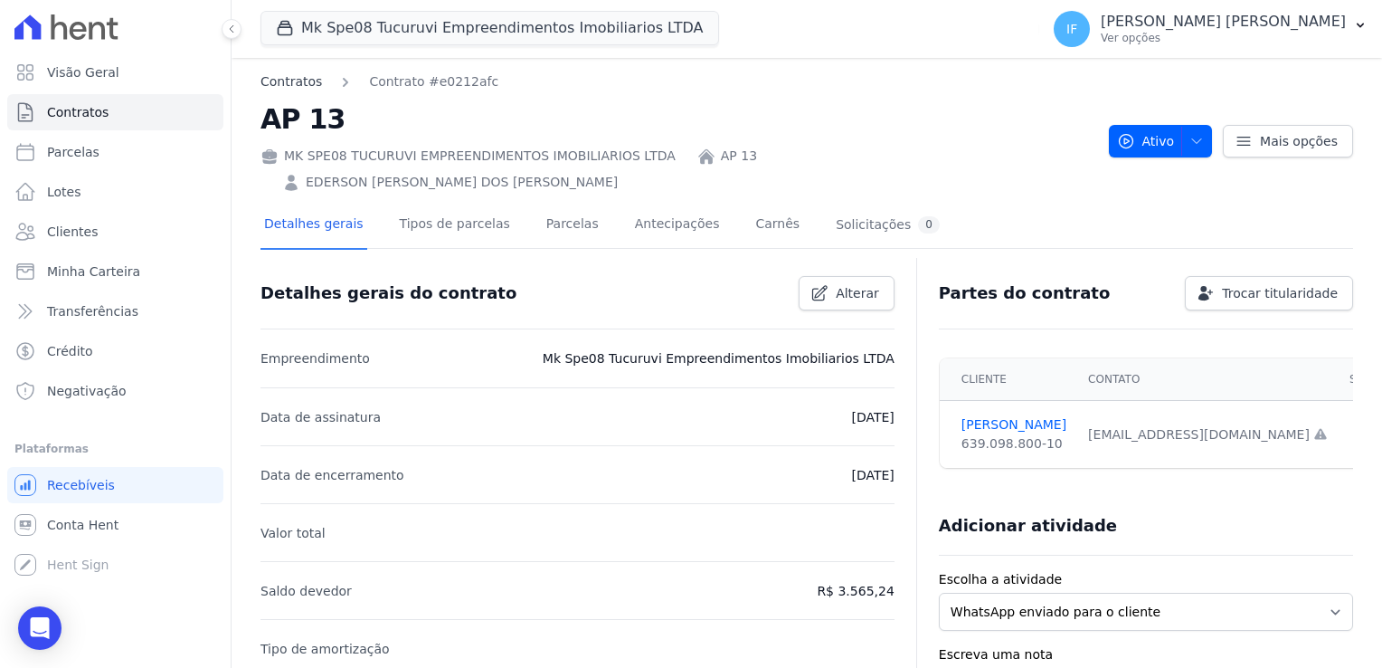
click at [278, 81] on link "Contratos" at bounding box center [292, 81] width 62 height 19
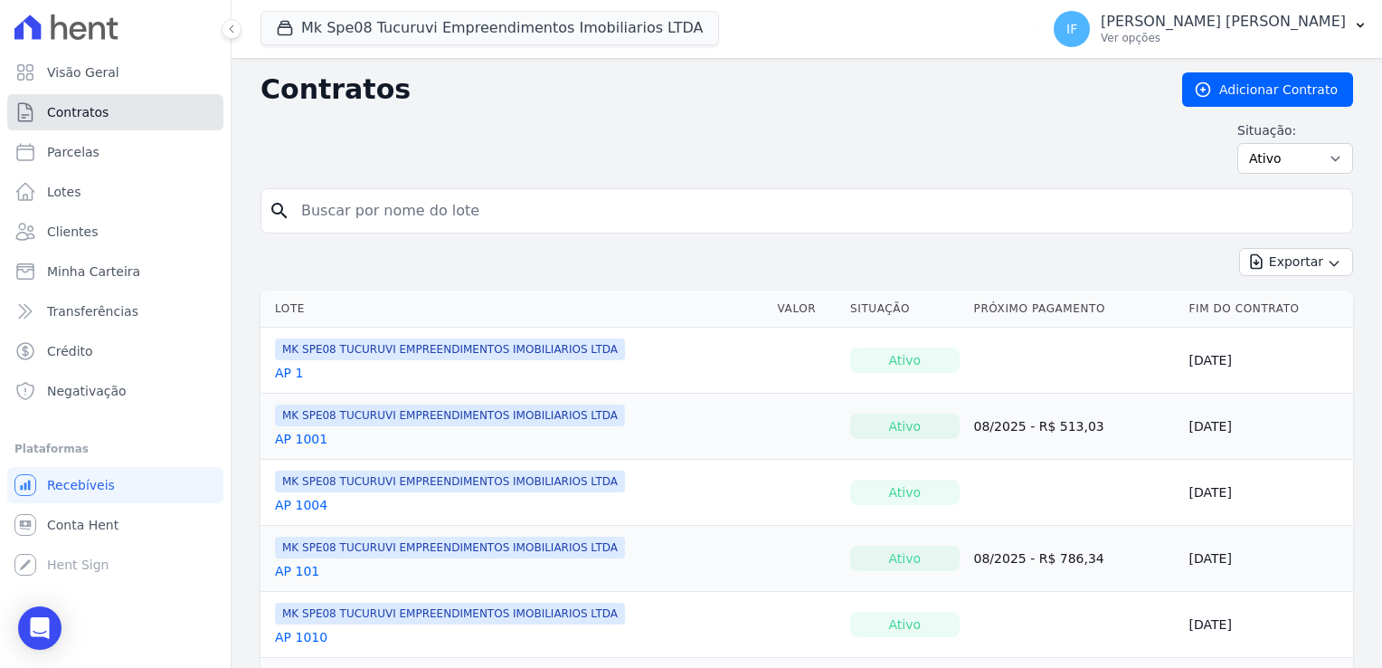
click at [109, 116] on link "Contratos" at bounding box center [115, 112] width 216 height 36
click at [335, 218] on input "search" at bounding box center [817, 211] width 1055 height 36
type input "E"
paste input "[PERSON_NAME]"
type input "[PERSON_NAME]"
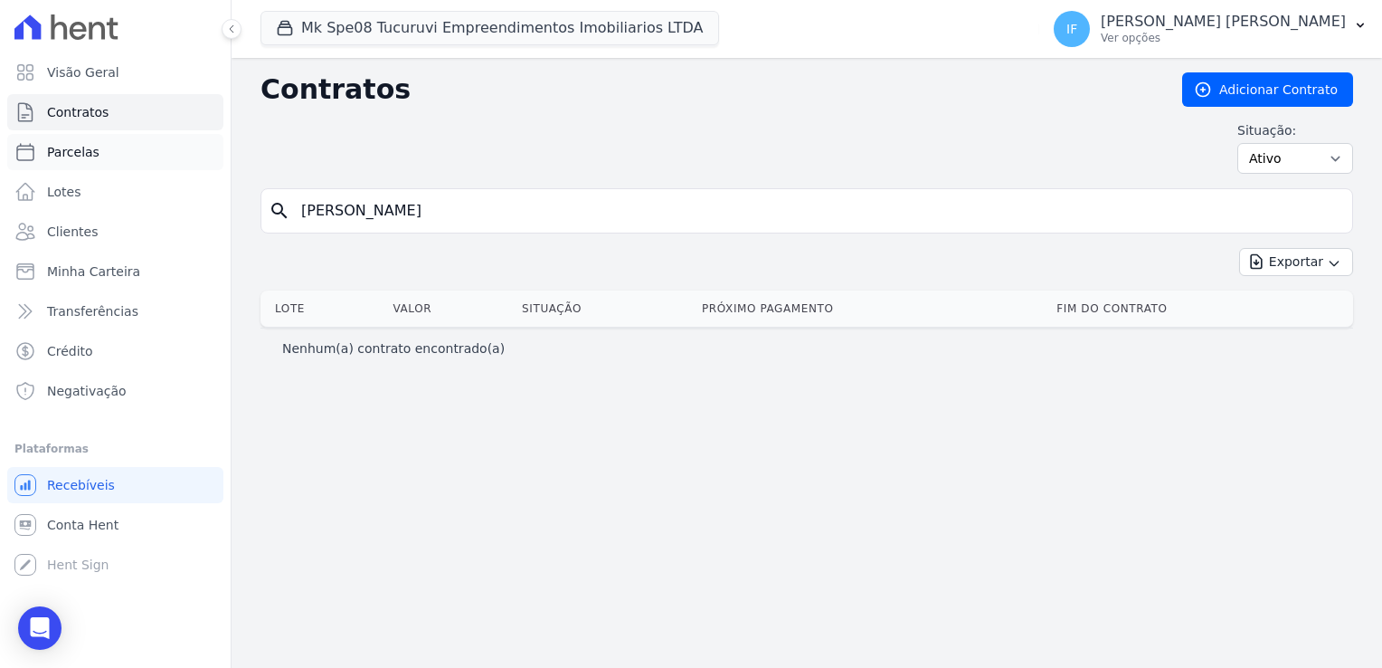
click at [72, 157] on span "Parcelas" at bounding box center [73, 152] width 52 height 18
select select
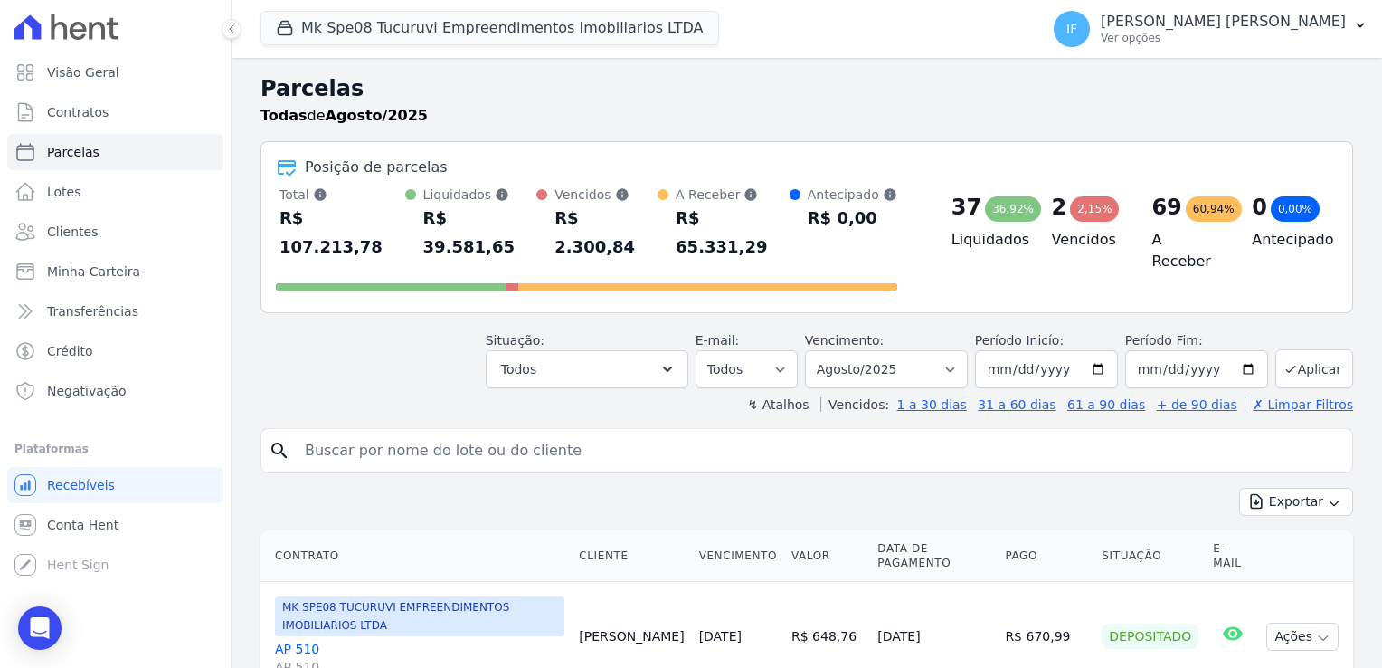
click at [451, 432] on input "search" at bounding box center [819, 450] width 1051 height 36
paste input "[PERSON_NAME]"
type input "[PERSON_NAME]"
select select
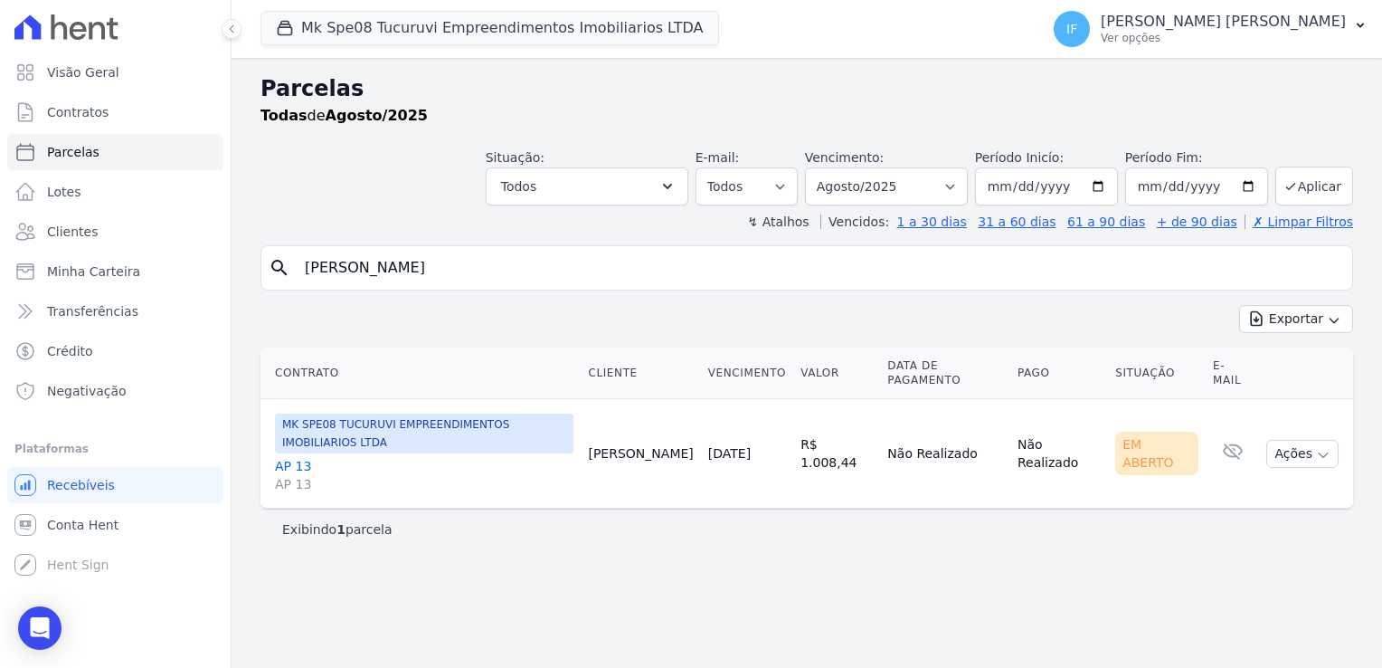
click at [291, 457] on link "AP 13 AP 13" at bounding box center [424, 475] width 299 height 36
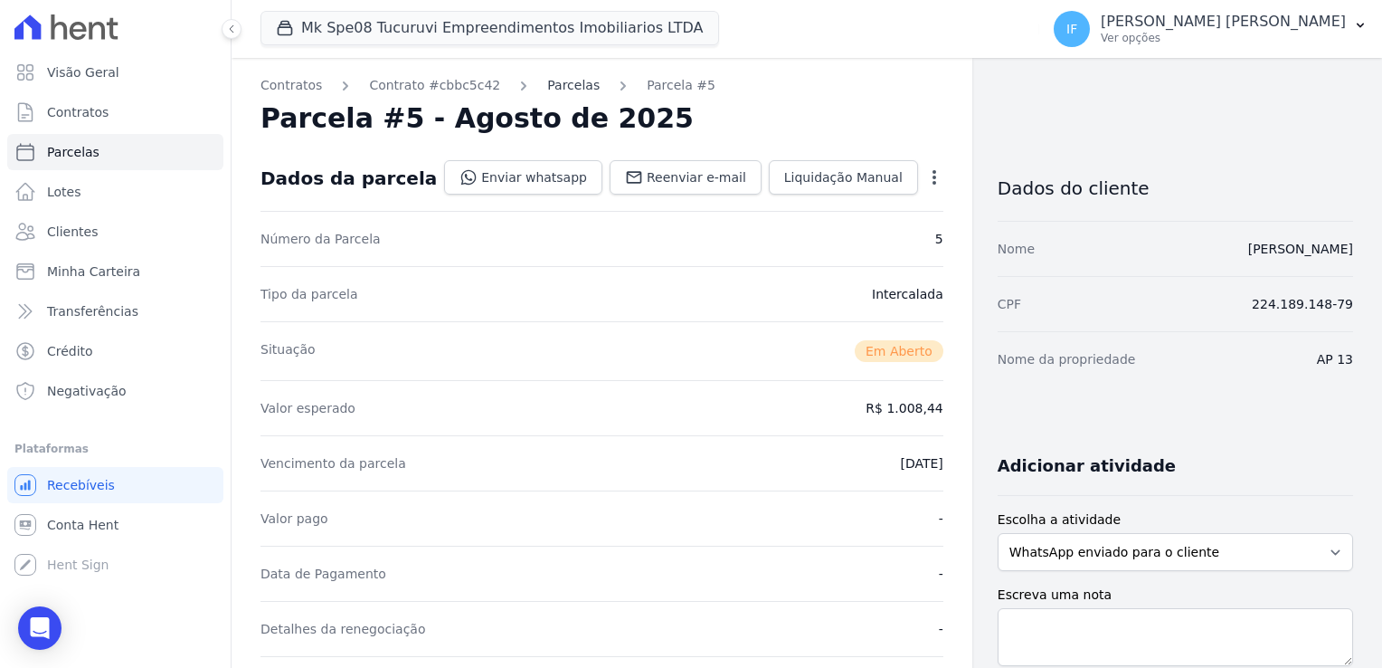
click at [563, 88] on link "Parcelas" at bounding box center [573, 85] width 52 height 19
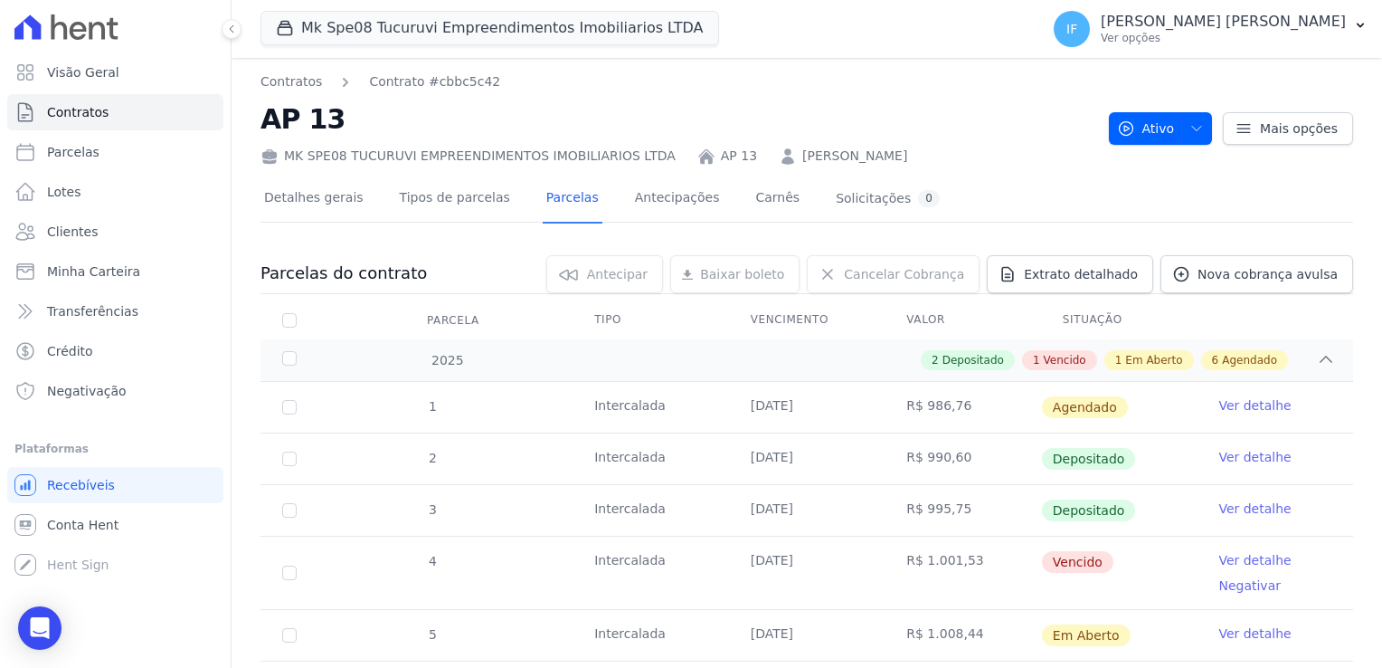
scroll to position [90, 0]
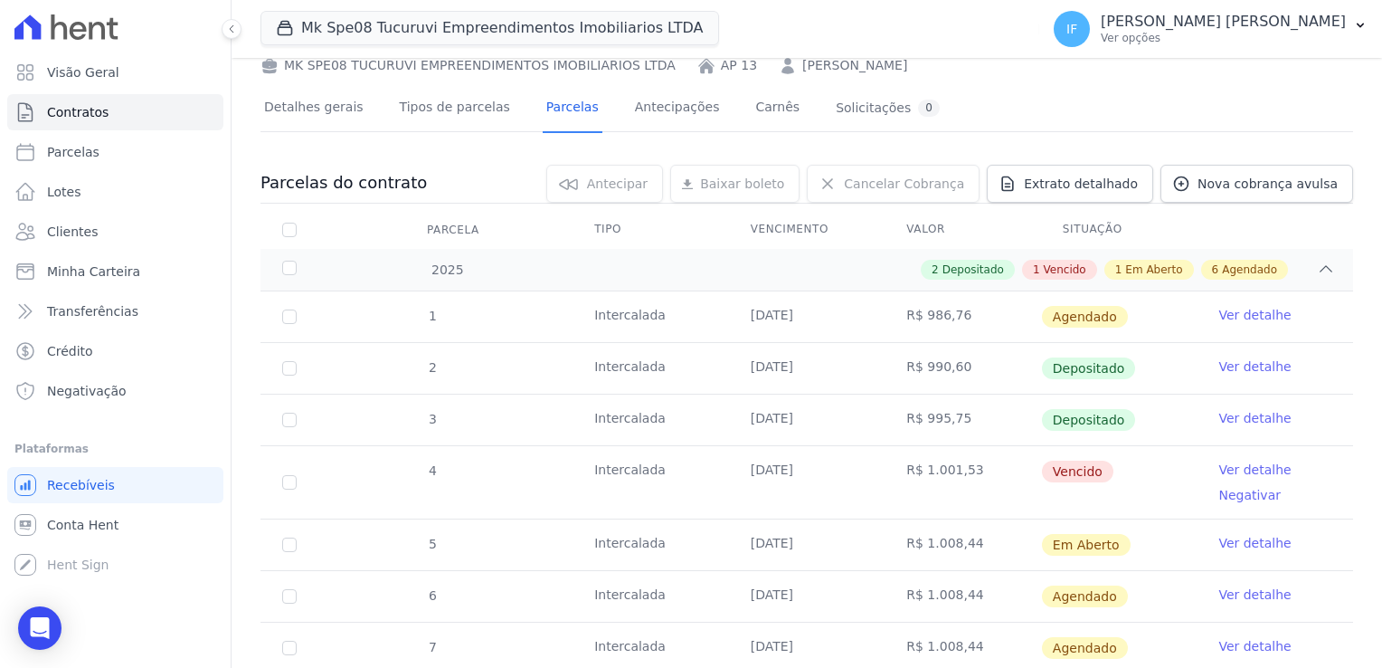
click at [1239, 423] on link "Ver detalhe" at bounding box center [1255, 418] width 72 height 18
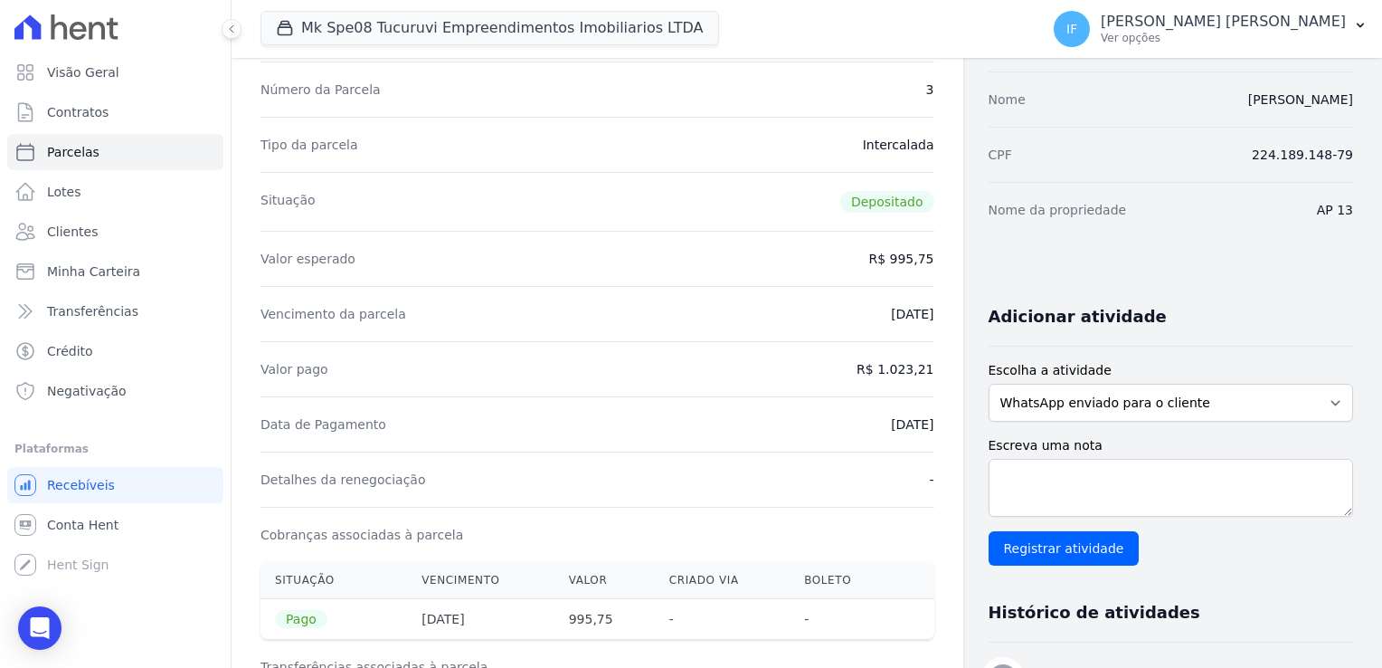
scroll to position [181, 0]
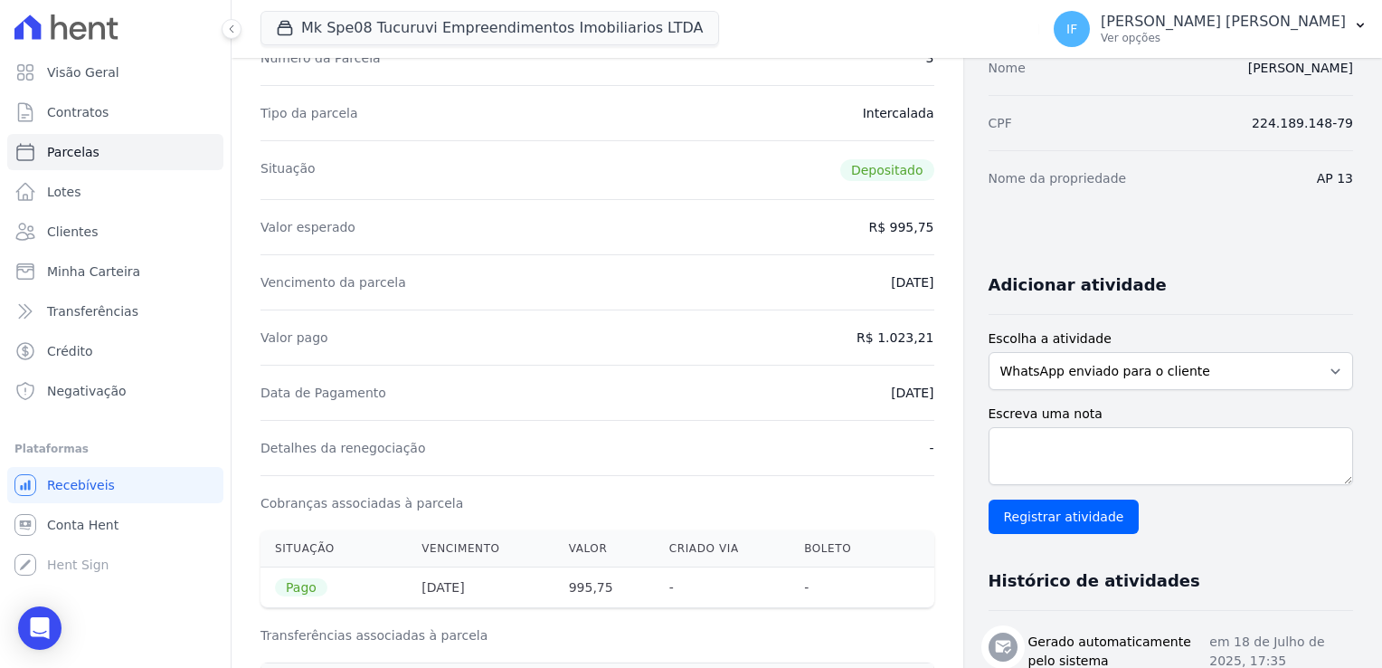
drag, startPoint x: 865, startPoint y: 389, endPoint x: 932, endPoint y: 385, distance: 67.1
drag, startPoint x: 932, startPoint y: 385, endPoint x: 933, endPoint y: 328, distance: 56.1
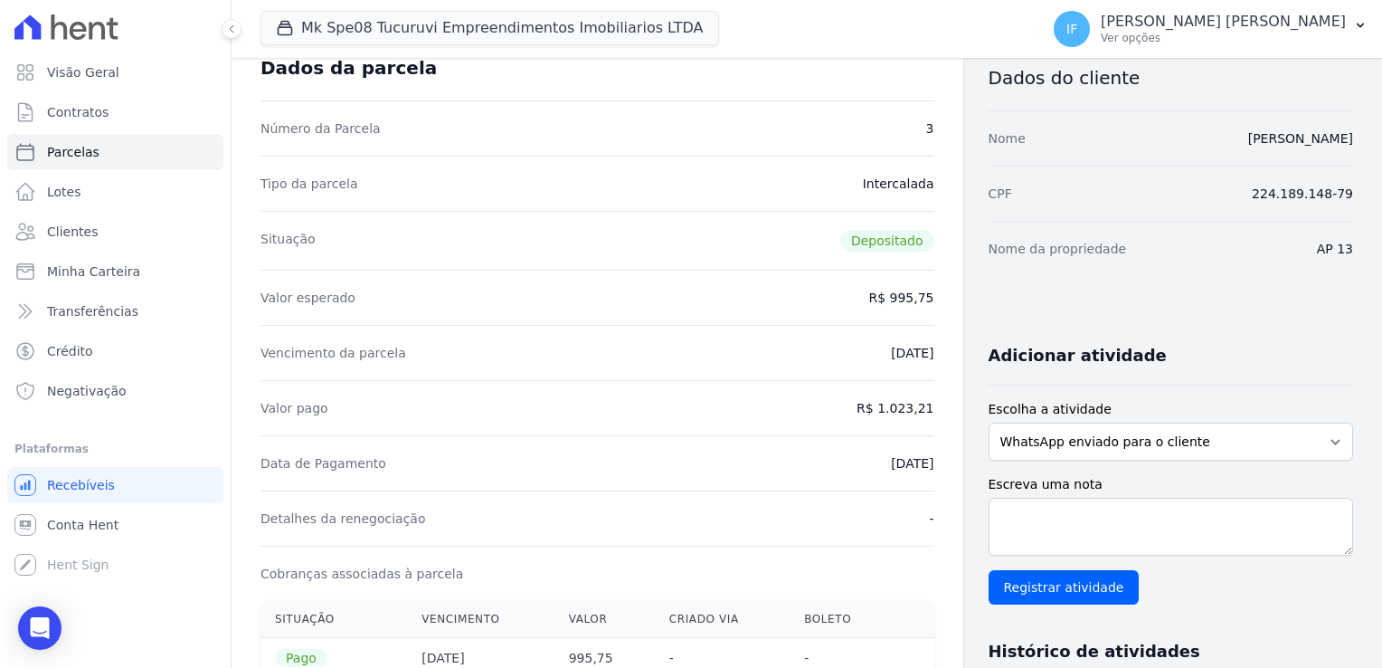
scroll to position [0, 0]
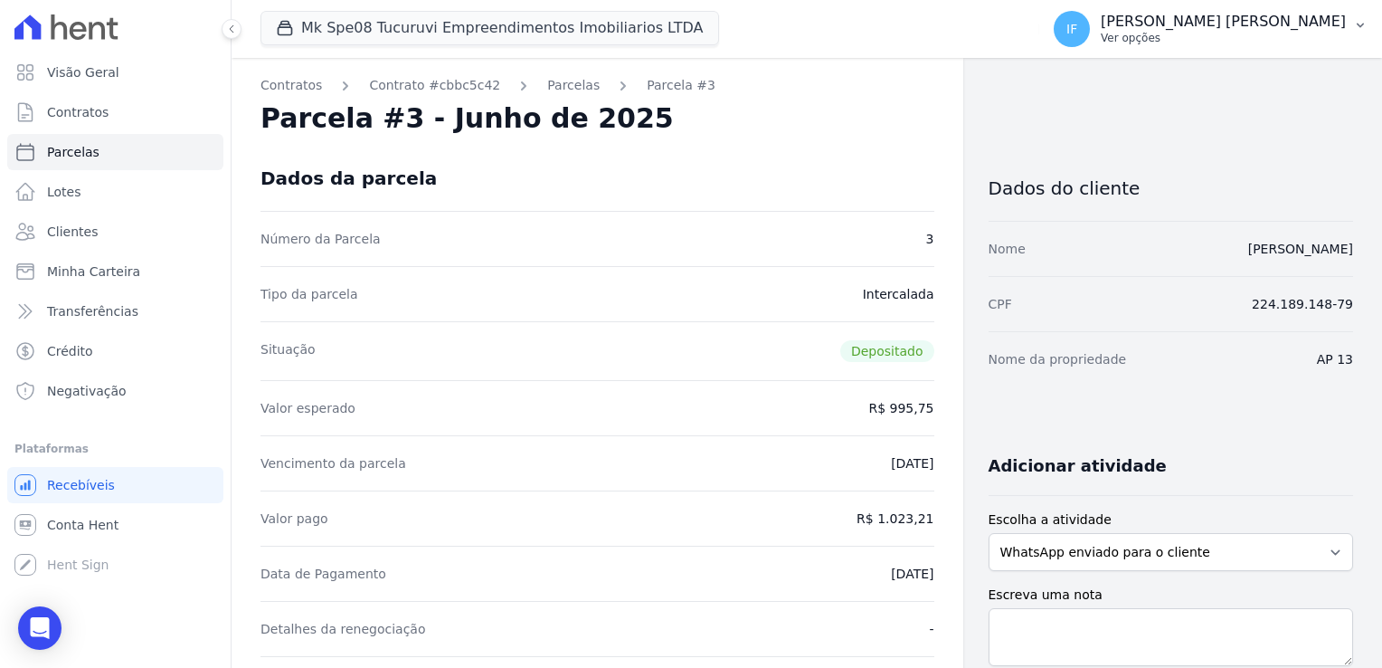
click at [1255, 25] on p "[PERSON_NAME] [PERSON_NAME]" at bounding box center [1223, 22] width 245 height 18
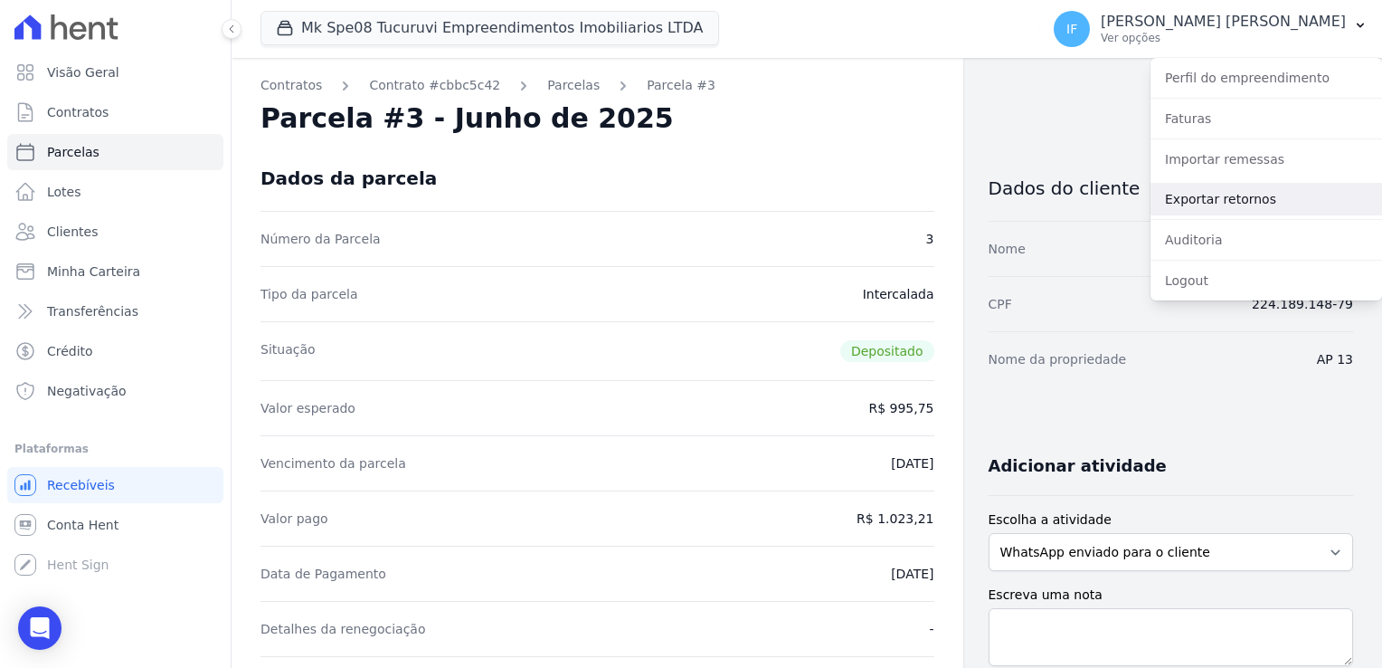
click at [1237, 203] on link "Exportar retornos" at bounding box center [1267, 199] width 232 height 33
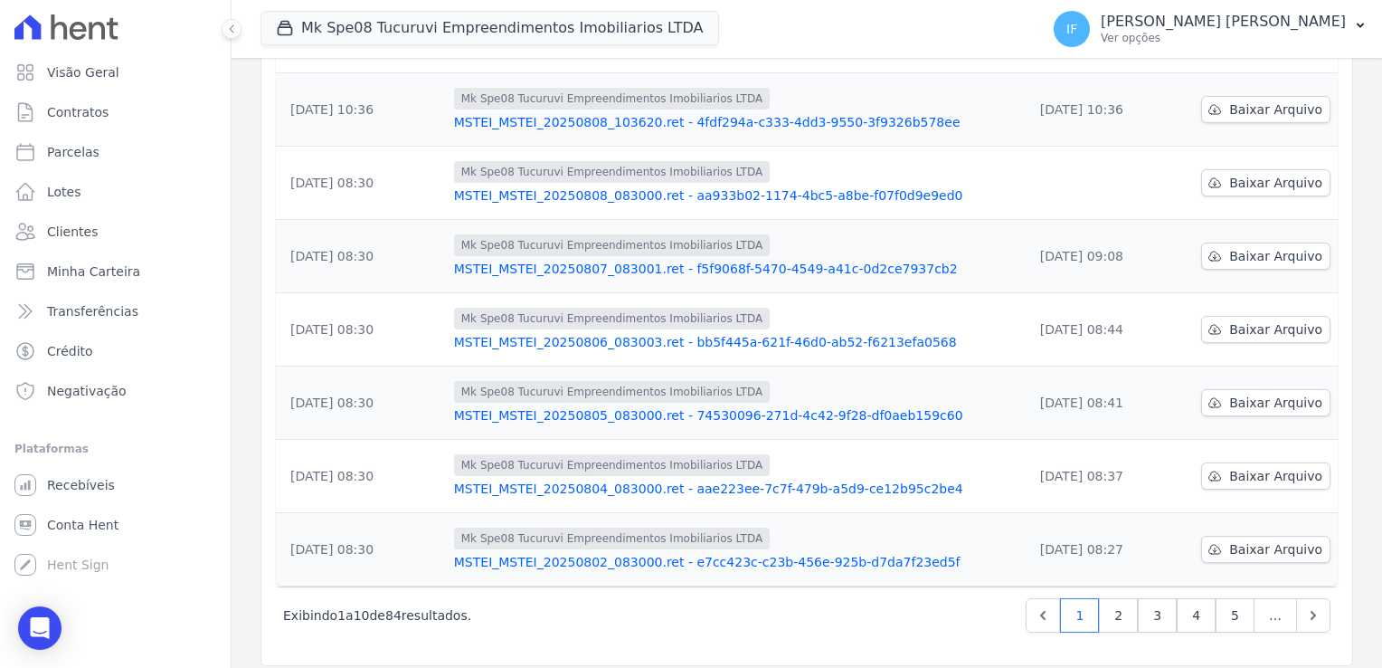
scroll to position [472, 0]
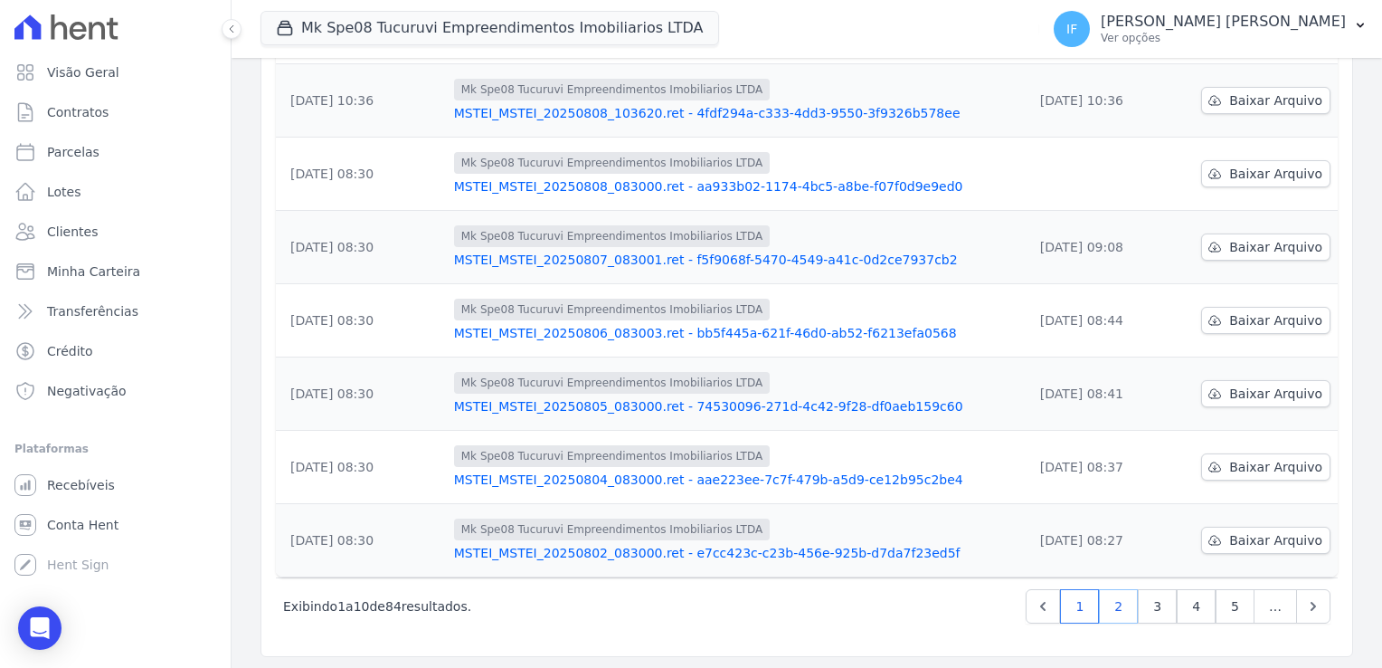
click at [1120, 603] on link "2" at bounding box center [1118, 606] width 39 height 34
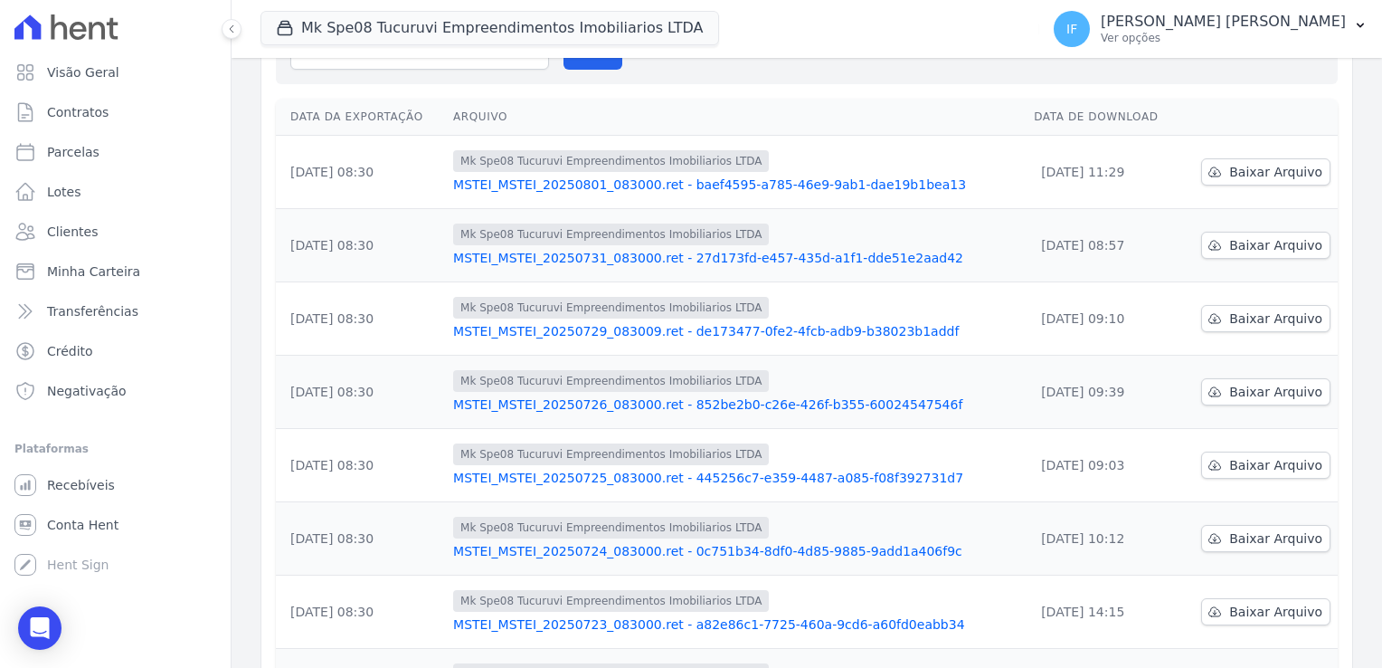
scroll to position [271, 0]
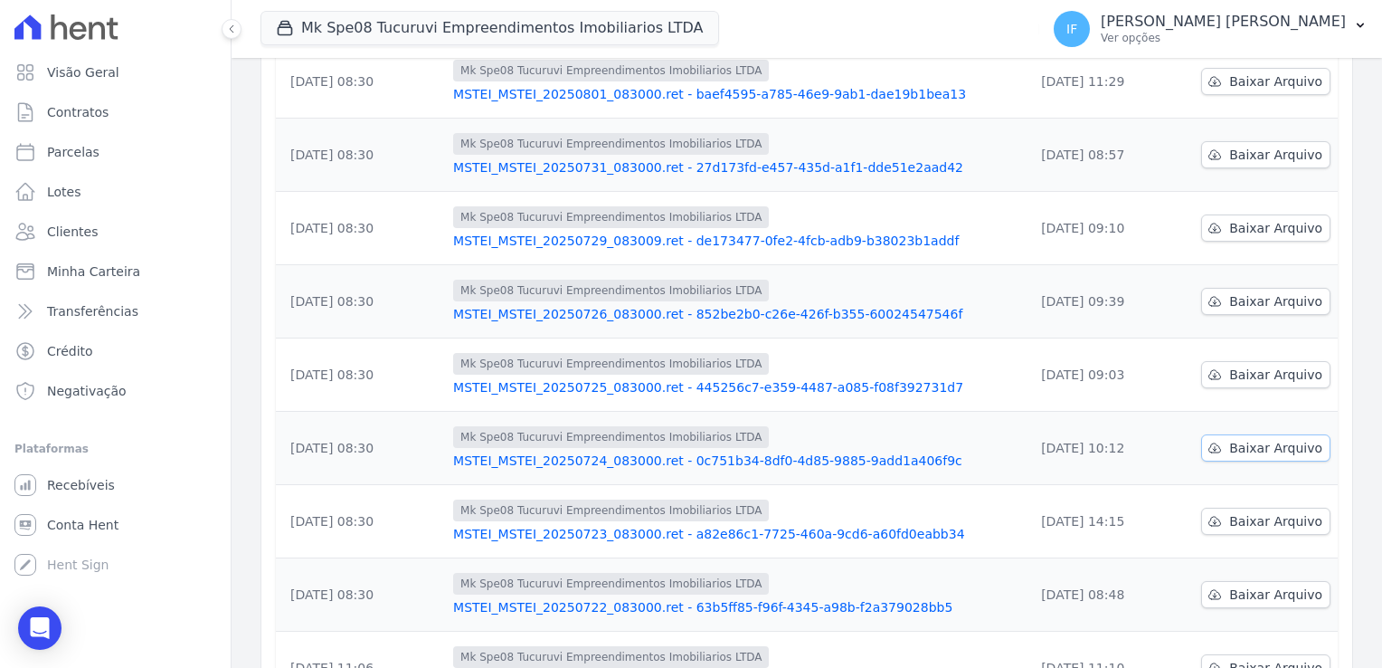
click at [1252, 448] on span "Baixar Arquivo" at bounding box center [1276, 448] width 93 height 18
click at [89, 120] on span "Contratos" at bounding box center [78, 112] width 62 height 18
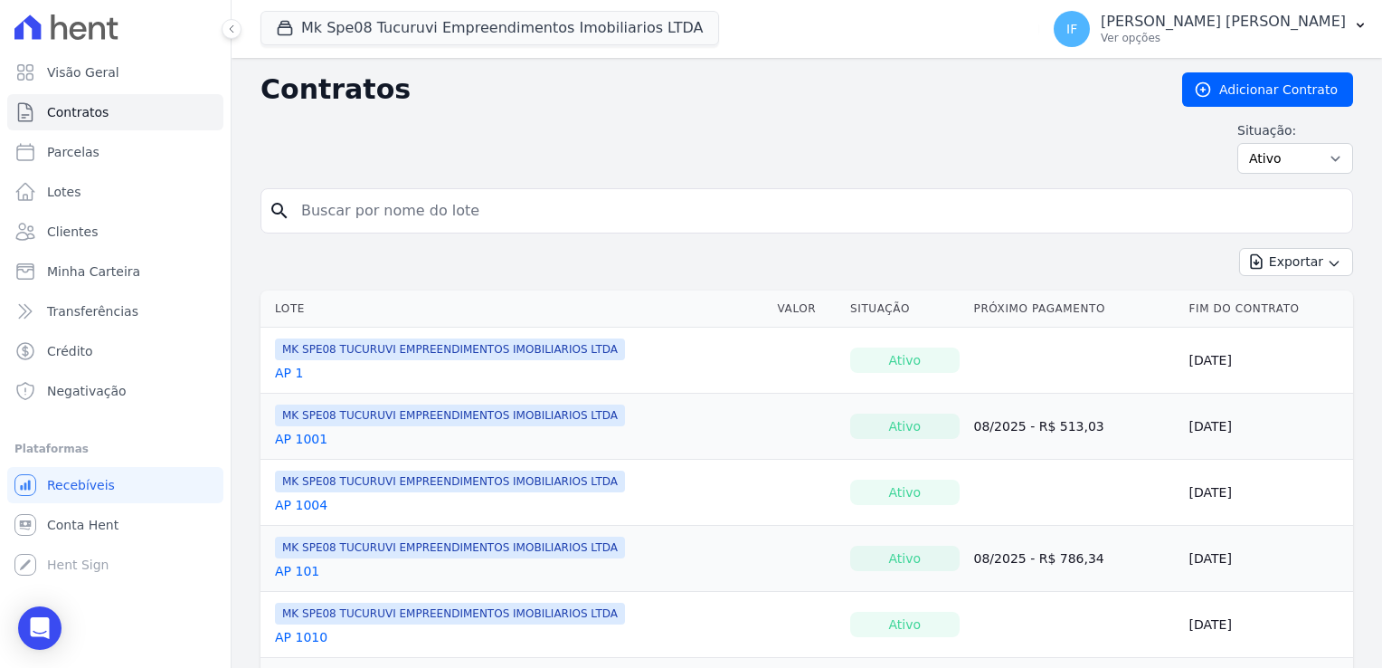
click at [393, 211] on input "search" at bounding box center [817, 211] width 1055 height 36
type input "412"
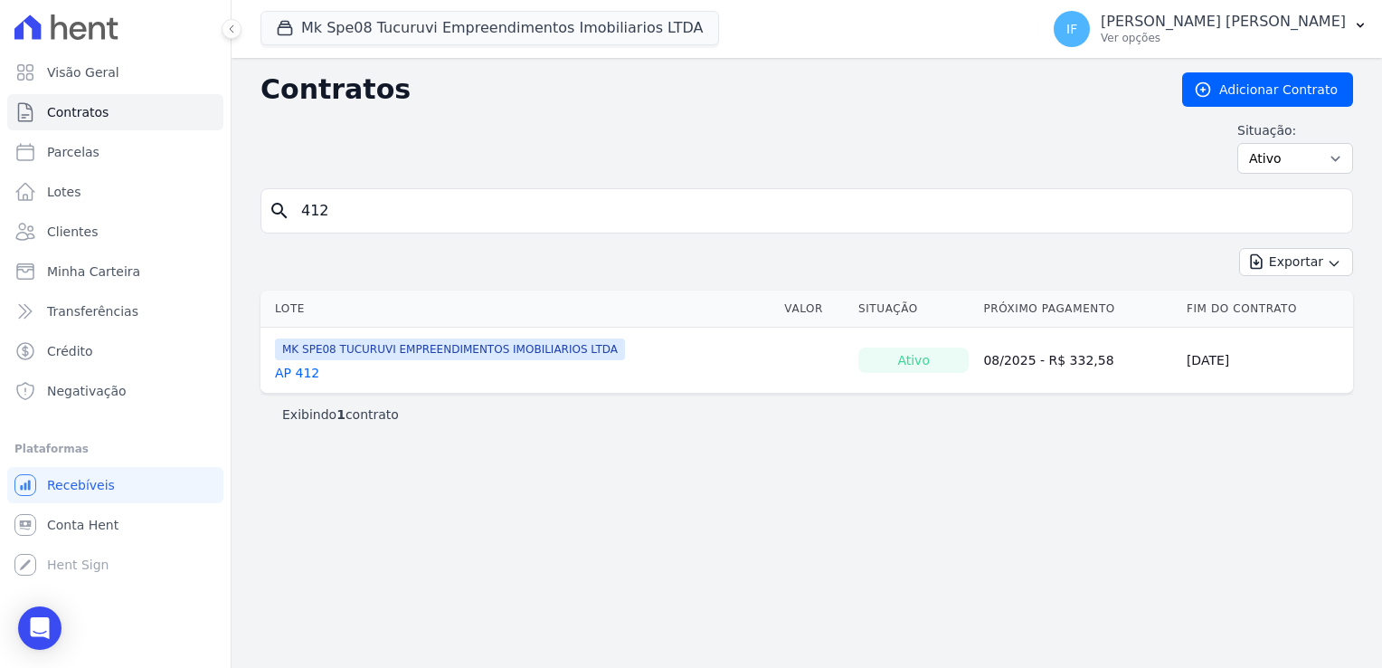
click at [280, 374] on link "AP 412" at bounding box center [297, 373] width 44 height 18
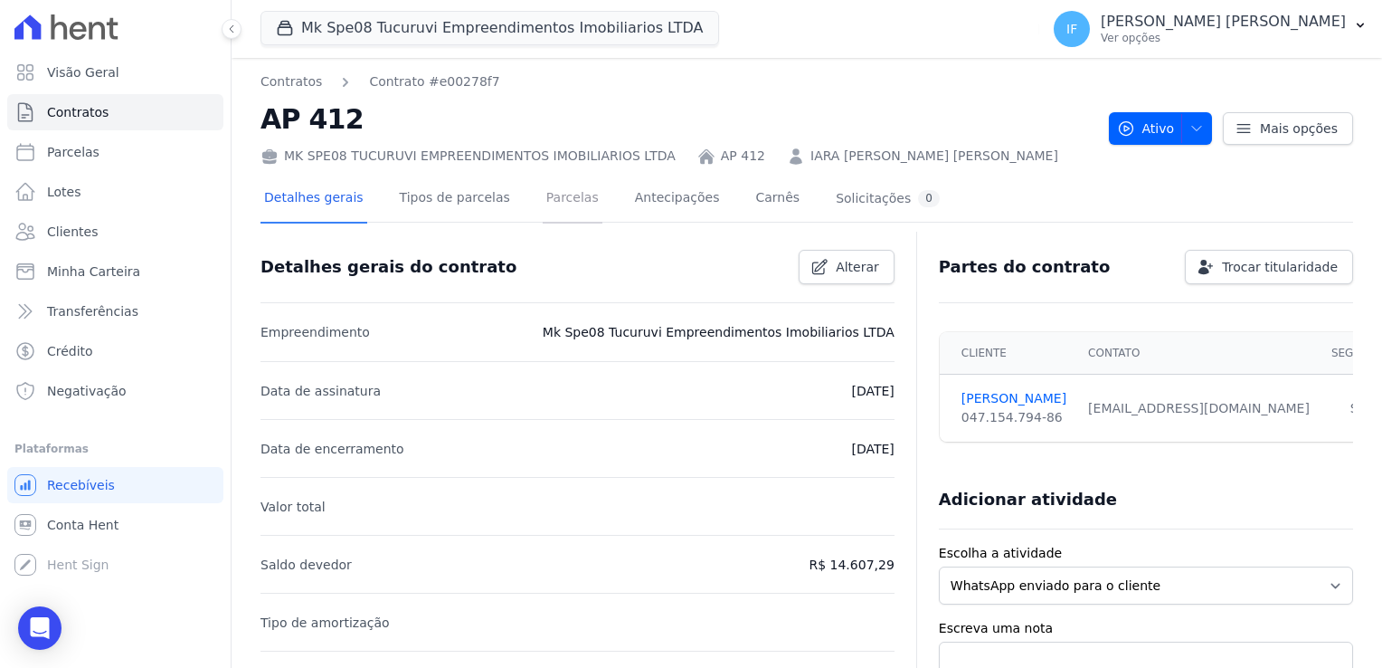
click at [544, 197] on link "Parcelas" at bounding box center [573, 200] width 60 height 48
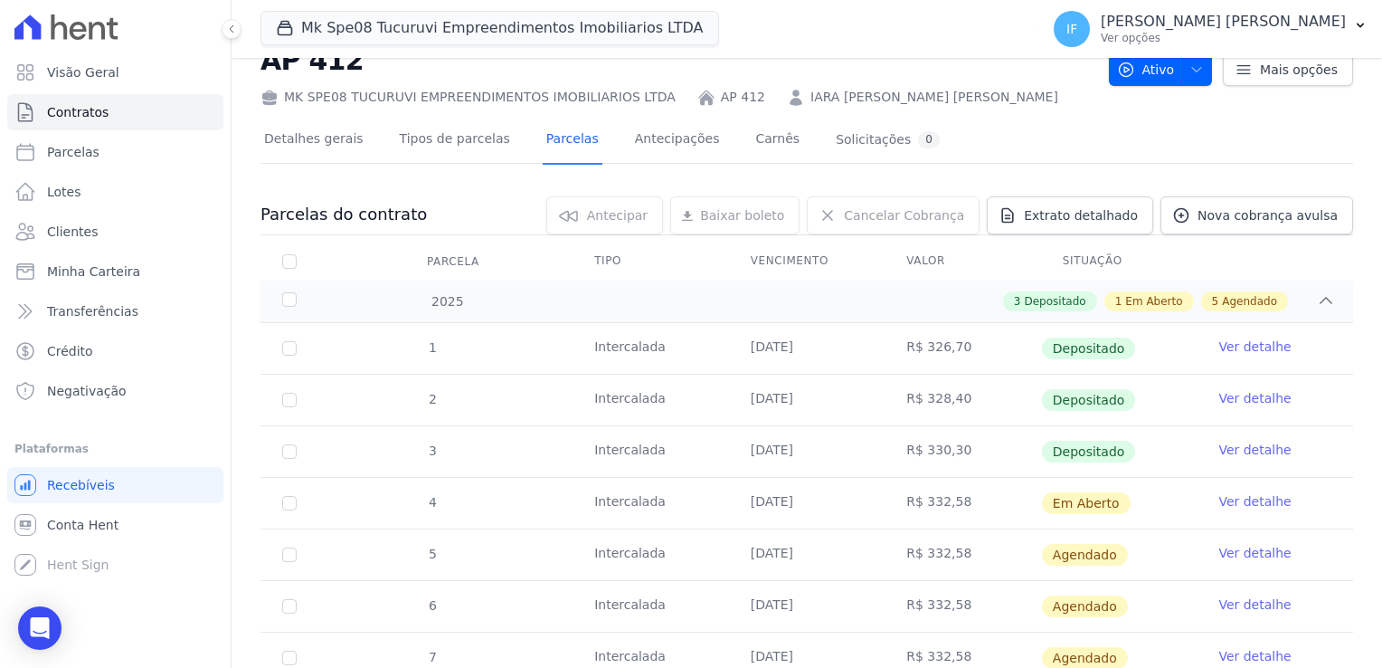
scroll to position [90, 0]
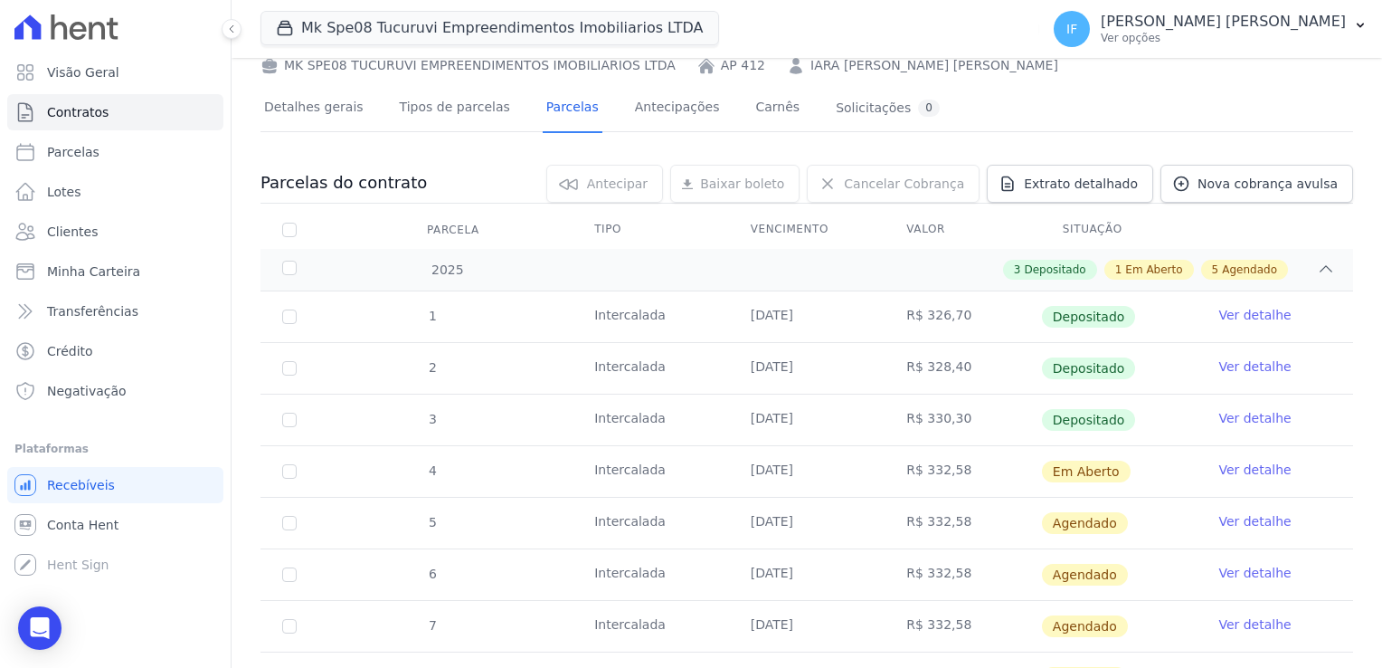
click at [885, 371] on td "R$ 328,40" at bounding box center [963, 368] width 157 height 51
click at [850, 315] on td "[DATE]" at bounding box center [807, 316] width 157 height 51
click at [94, 114] on span "Contratos" at bounding box center [78, 112] width 62 height 18
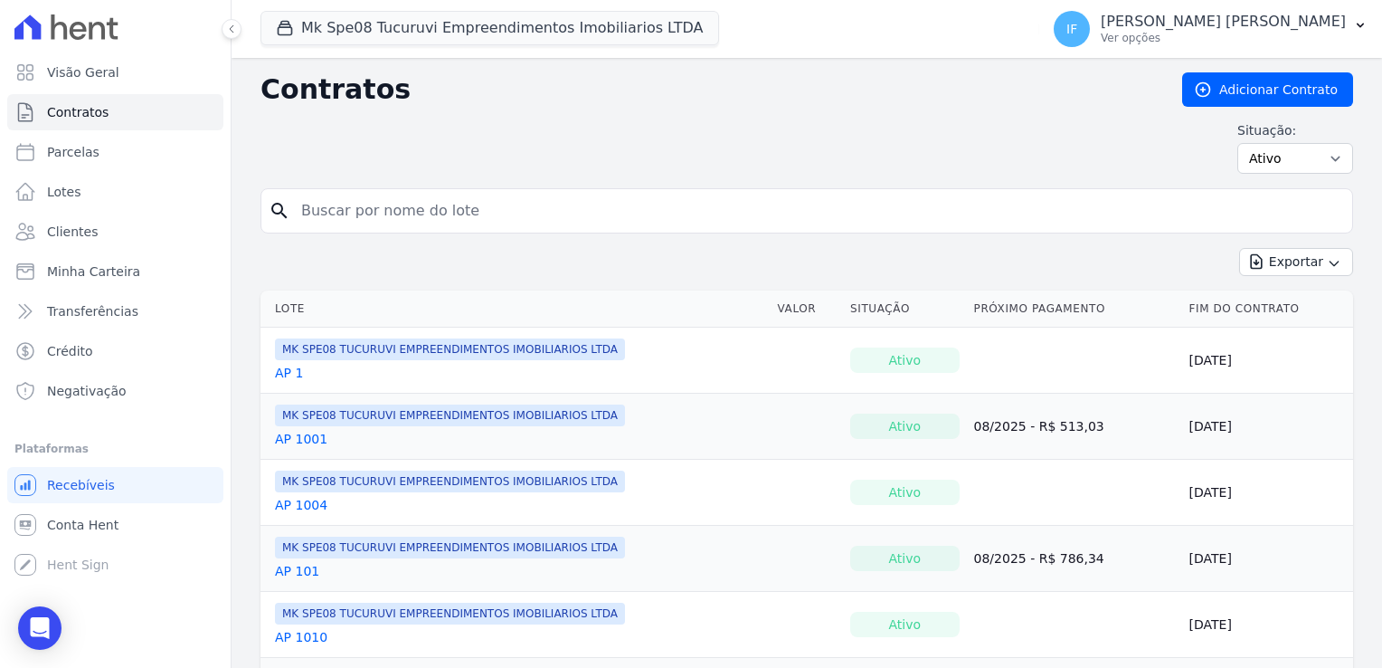
click at [373, 201] on input "search" at bounding box center [817, 211] width 1055 height 36
type input "507"
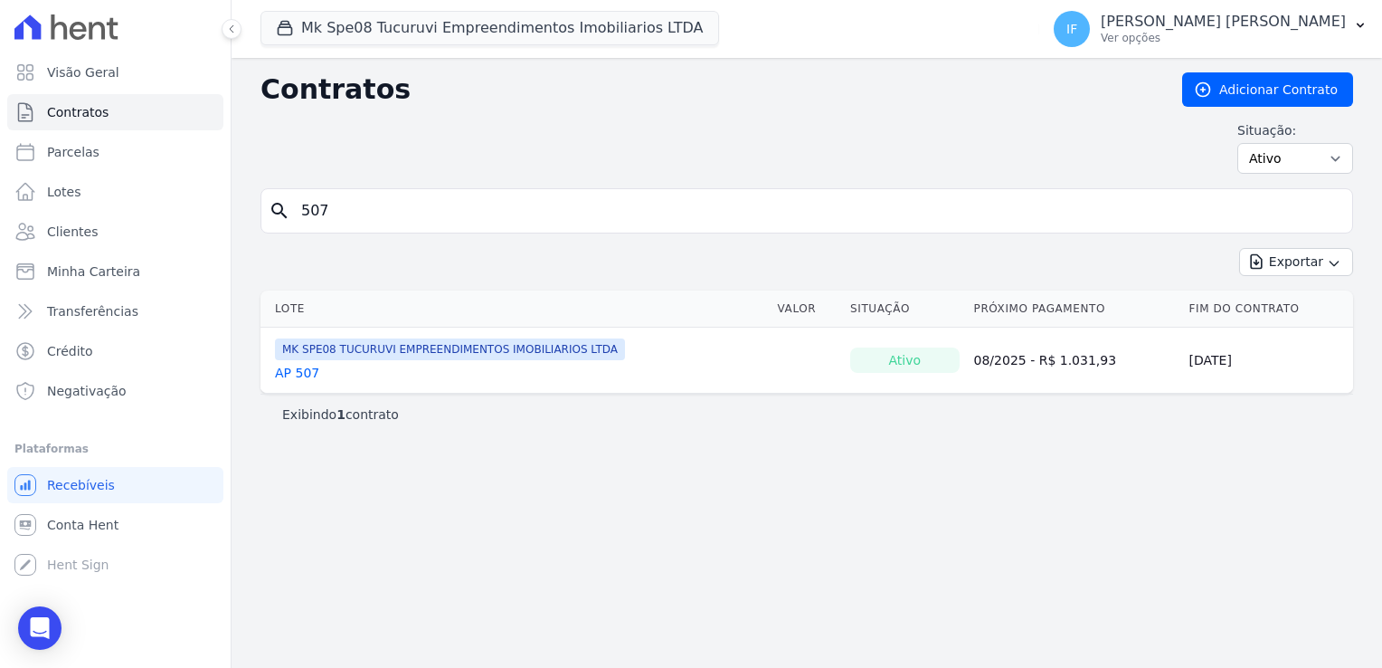
click at [286, 374] on link "AP 507" at bounding box center [297, 373] width 44 height 18
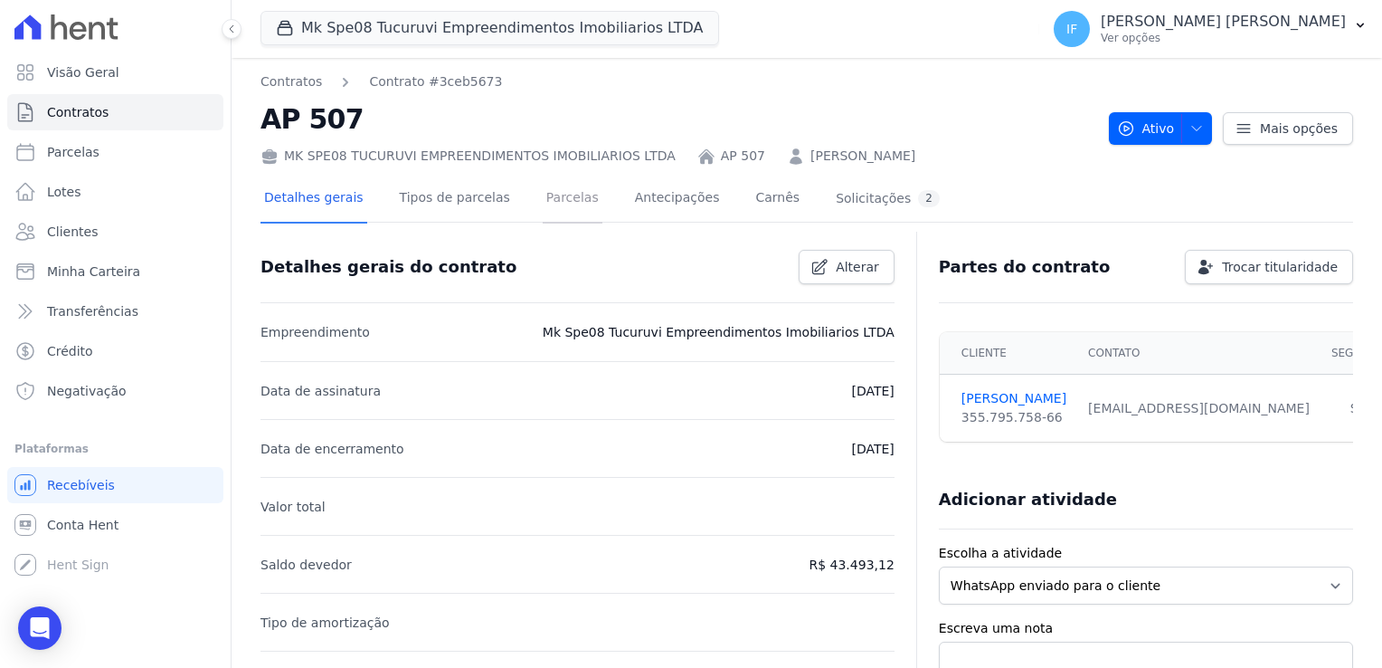
click at [543, 201] on link "Parcelas" at bounding box center [573, 200] width 60 height 48
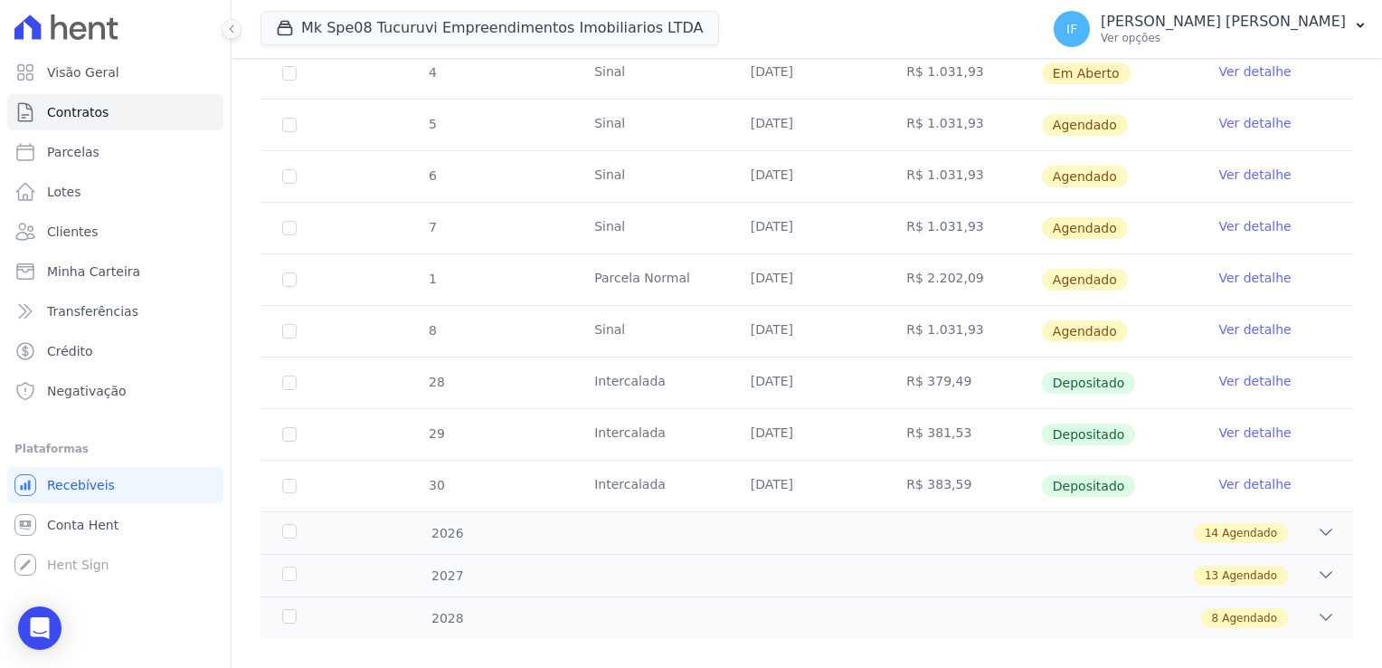
scroll to position [509, 0]
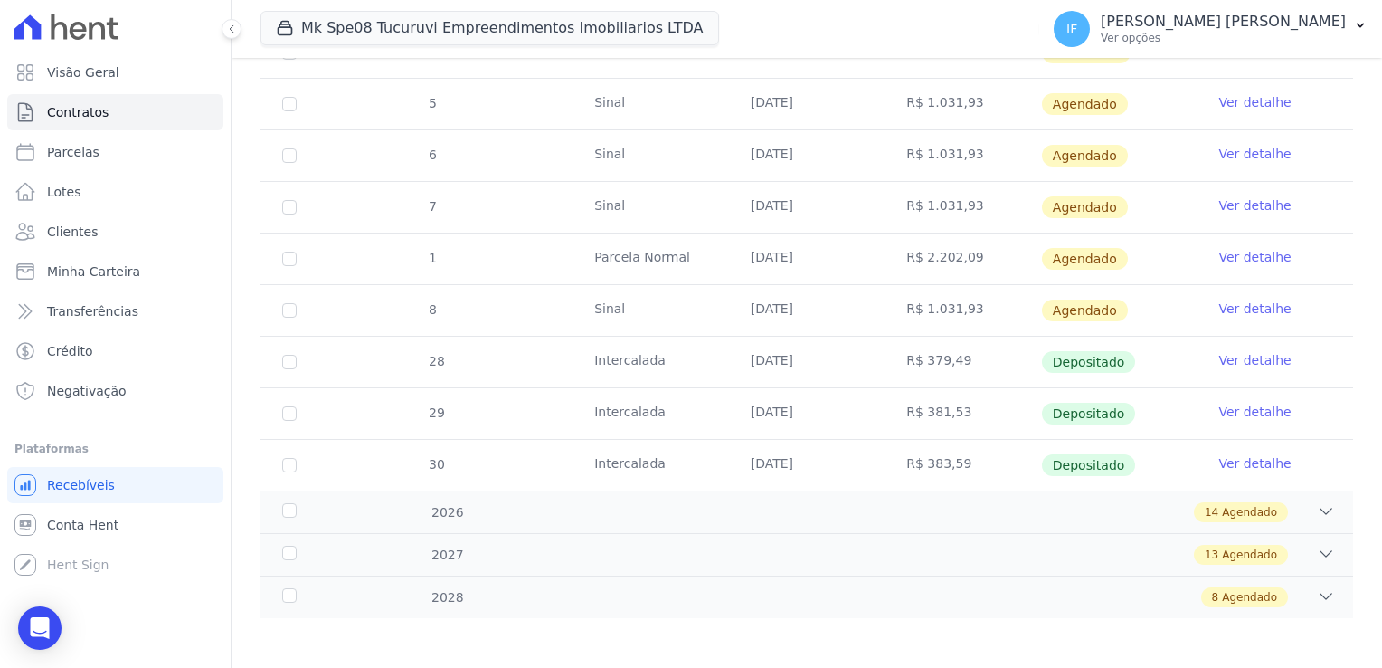
click at [1240, 360] on link "Ver detalhe" at bounding box center [1255, 360] width 72 height 18
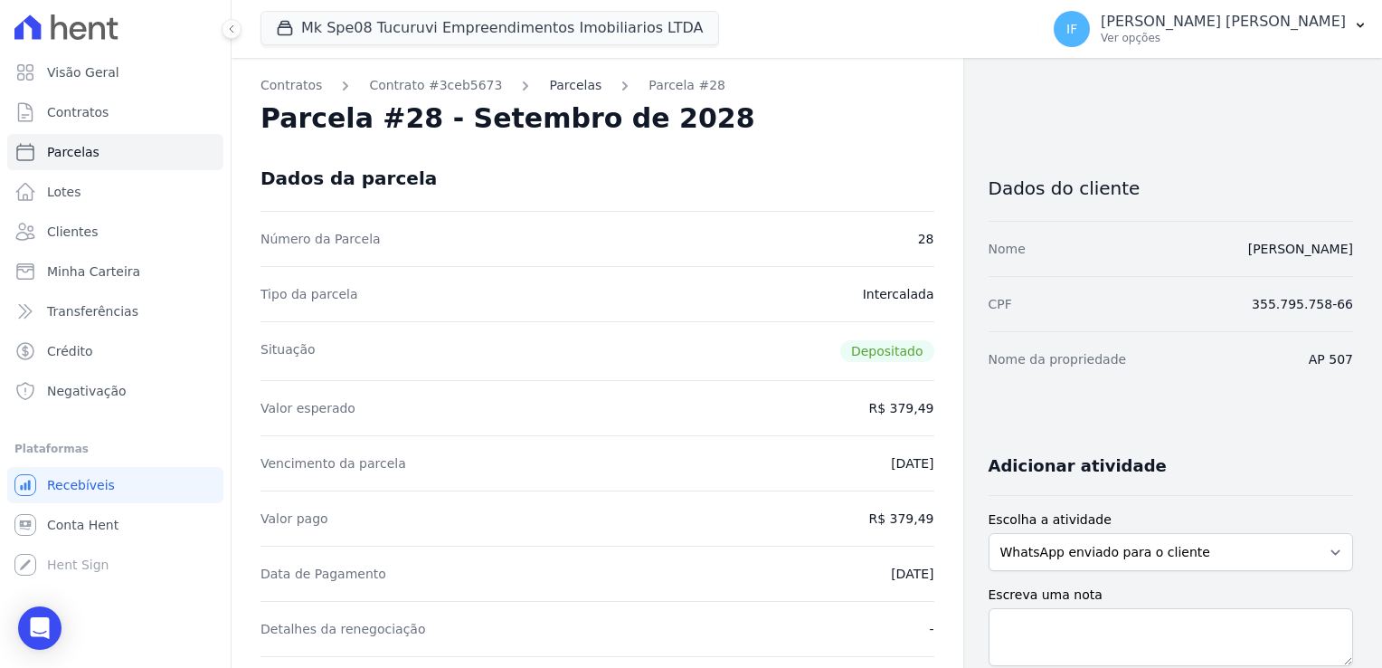
click at [549, 90] on link "Parcelas" at bounding box center [575, 85] width 52 height 19
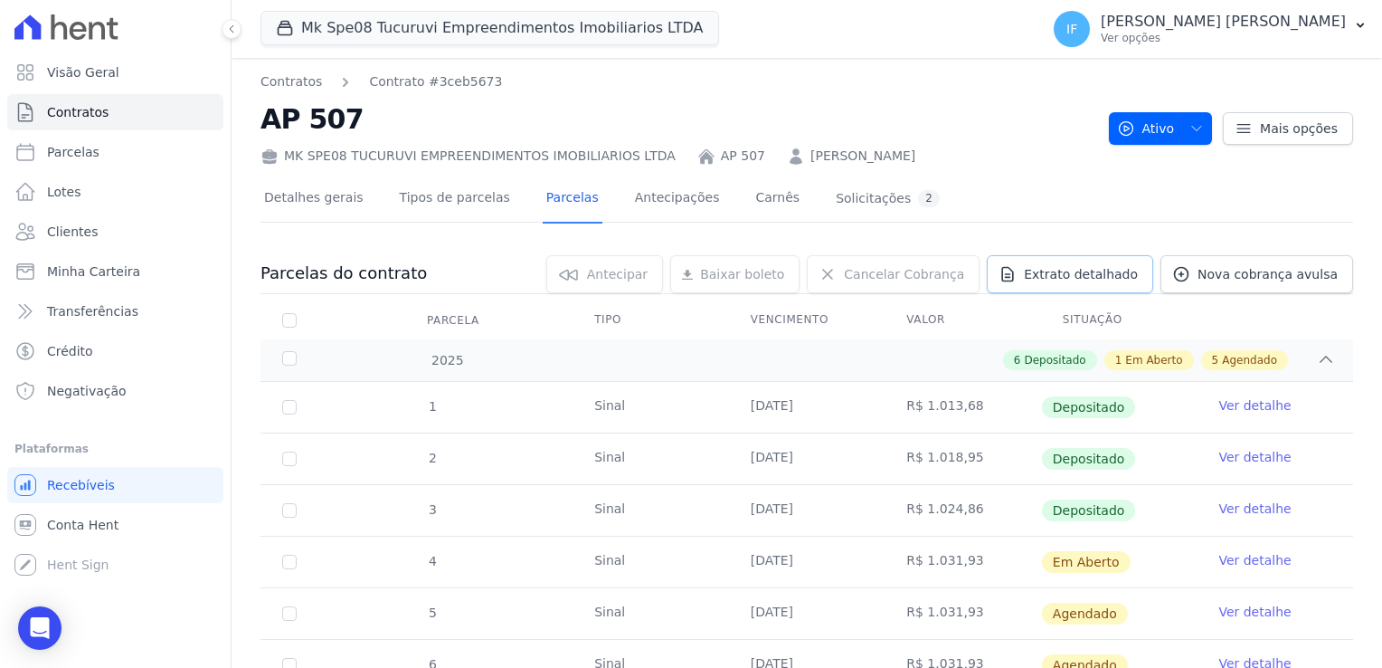
click at [1104, 272] on span "Extrato detalhado" at bounding box center [1081, 274] width 114 height 18
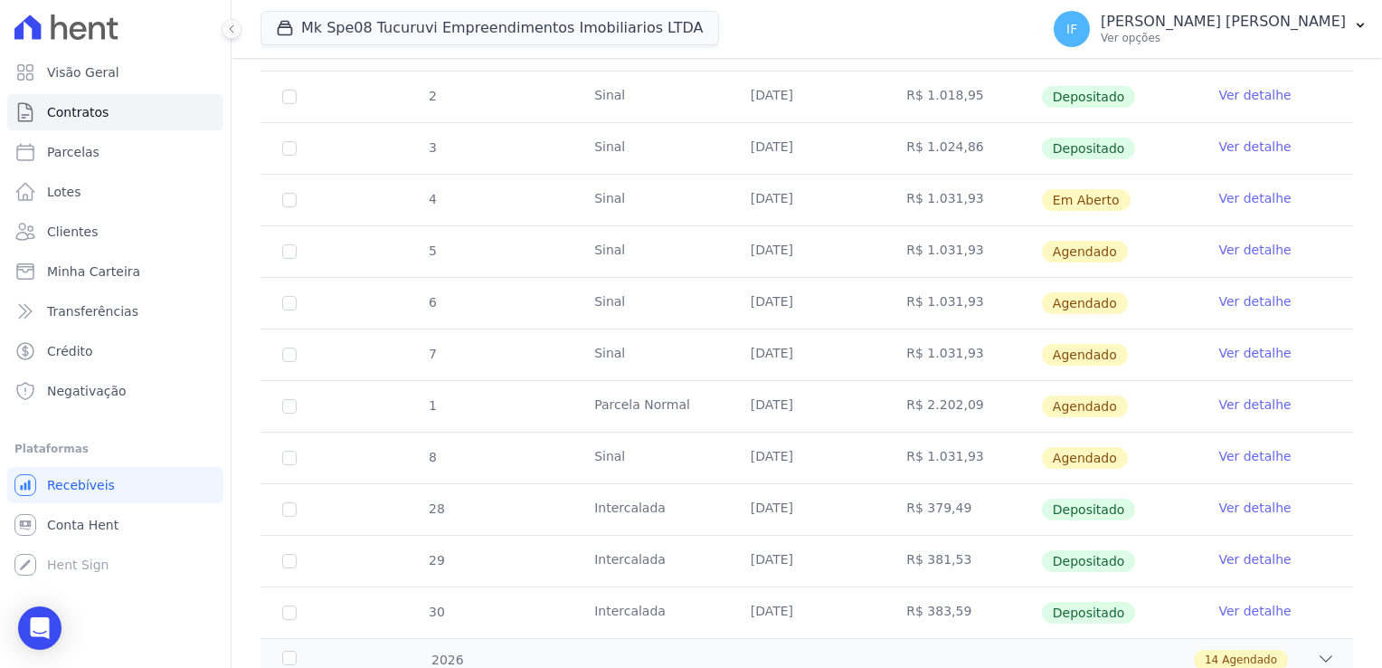
scroll to position [452, 0]
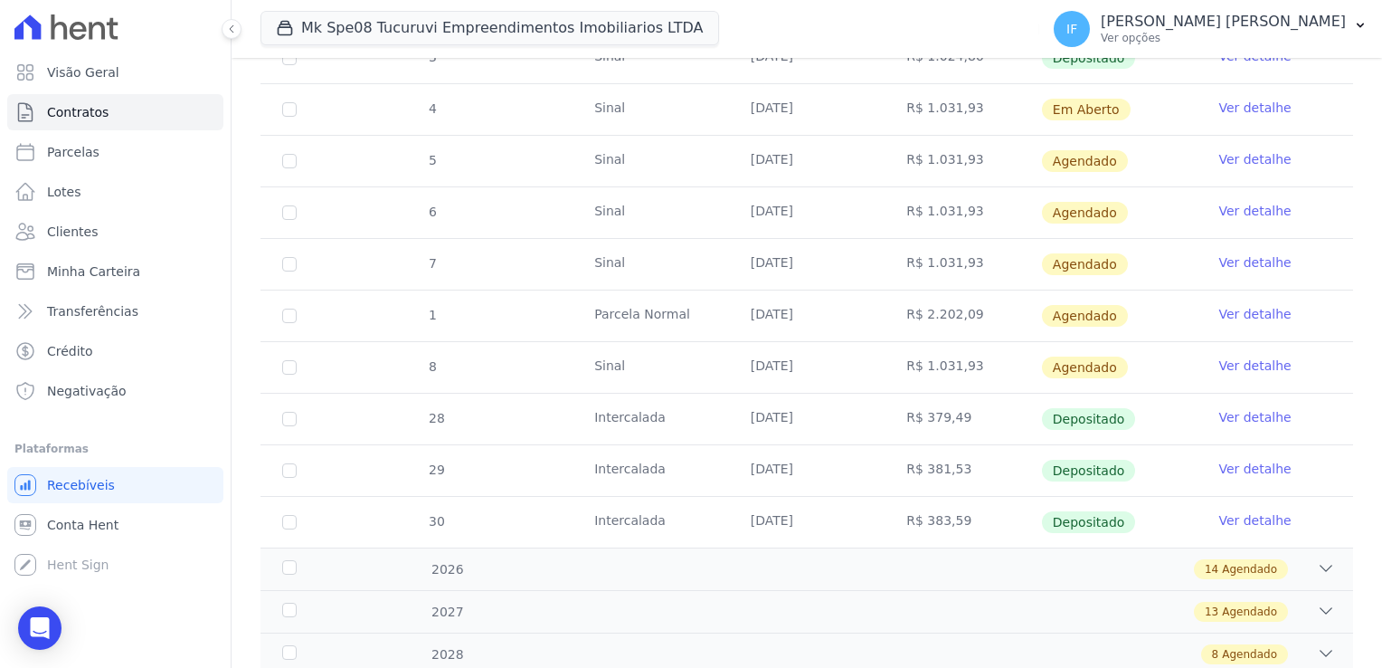
drag, startPoint x: 747, startPoint y: 414, endPoint x: 815, endPoint y: 437, distance: 71.5
click at [815, 437] on td "[DATE]" at bounding box center [807, 419] width 157 height 51
drag, startPoint x: 752, startPoint y: 461, endPoint x: 812, endPoint y: 463, distance: 59.7
click at [812, 463] on td "[DATE]" at bounding box center [807, 470] width 157 height 51
drag, startPoint x: 812, startPoint y: 463, endPoint x: 815, endPoint y: 519, distance: 56.2
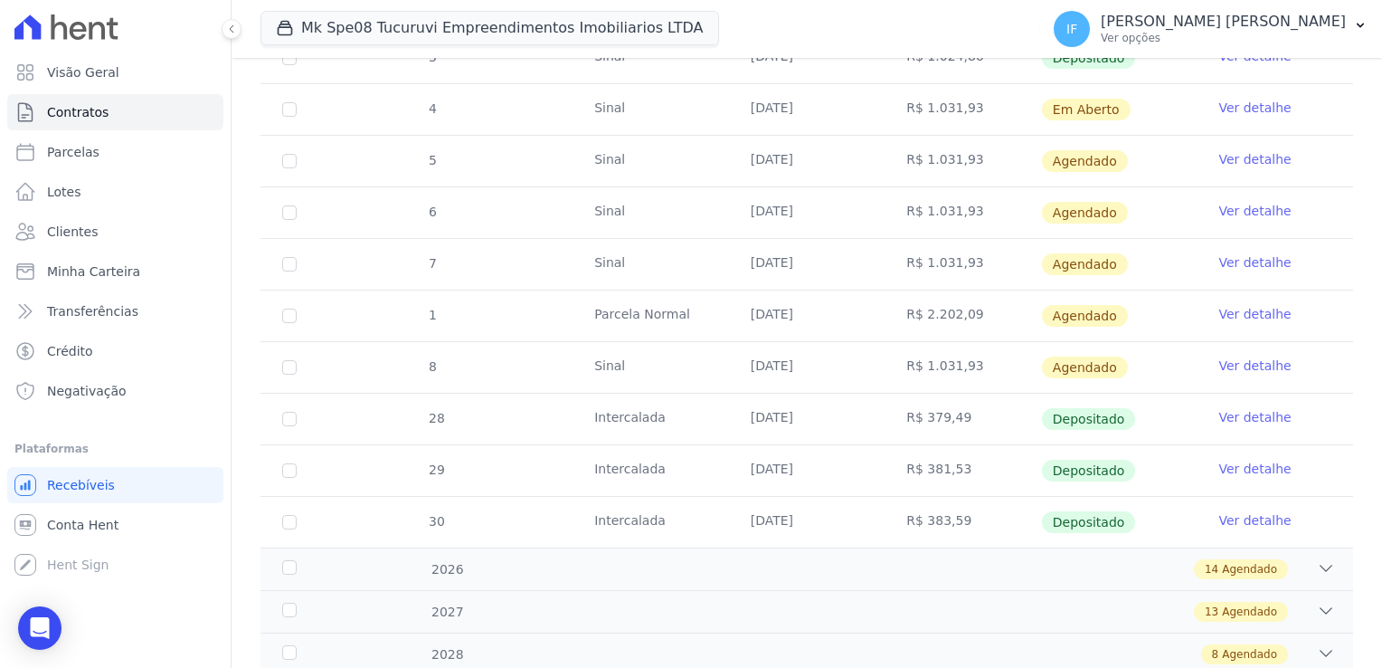
click at [815, 519] on td "[DATE]" at bounding box center [807, 522] width 157 height 51
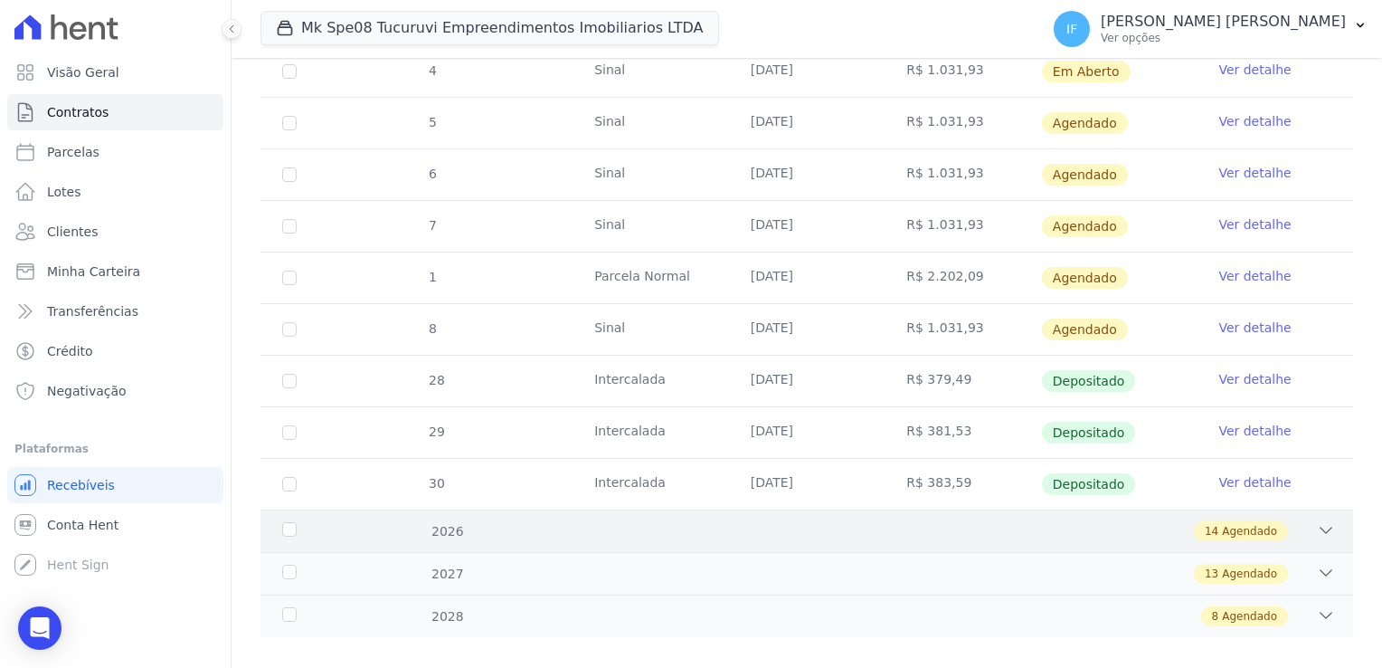
scroll to position [509, 0]
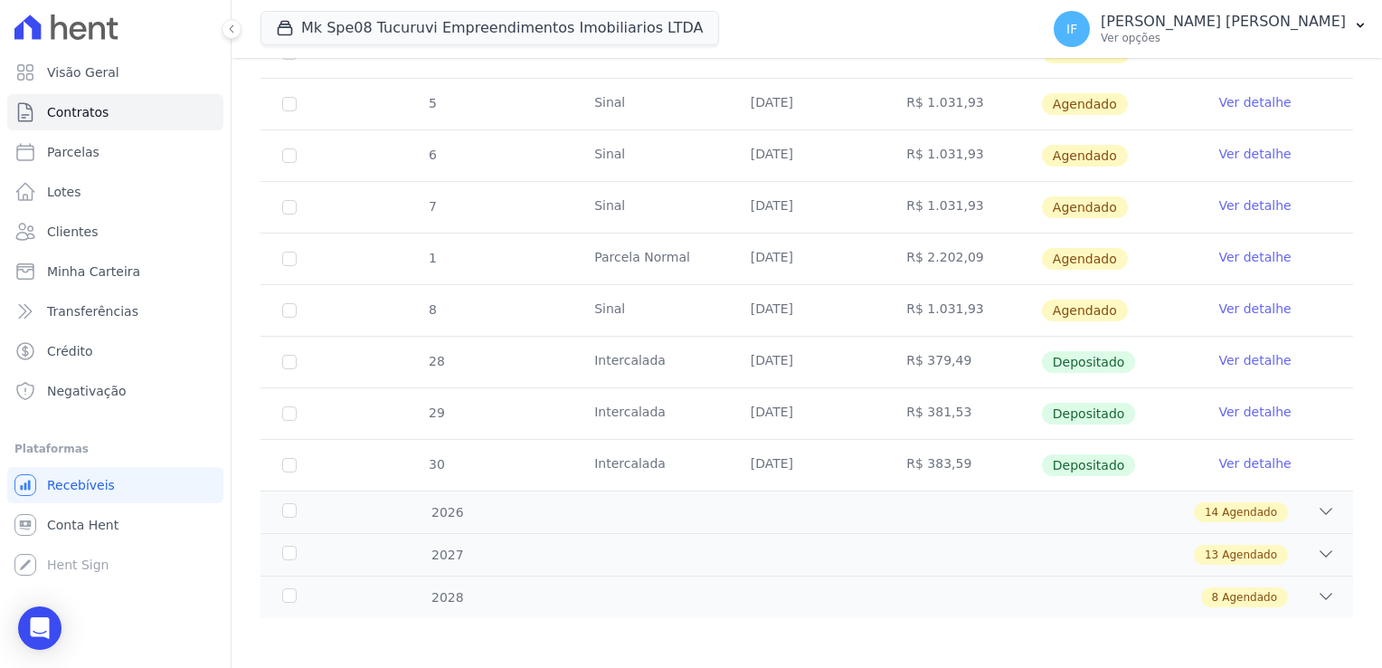
click at [766, 353] on td "[DATE]" at bounding box center [807, 362] width 157 height 51
drag, startPoint x: 749, startPoint y: 359, endPoint x: 814, endPoint y: 353, distance: 65.4
click at [814, 353] on td "[DATE]" at bounding box center [807, 362] width 157 height 51
drag, startPoint x: 814, startPoint y: 353, endPoint x: 744, endPoint y: 350, distance: 70.6
click at [744, 350] on td "[DATE]" at bounding box center [807, 362] width 157 height 51
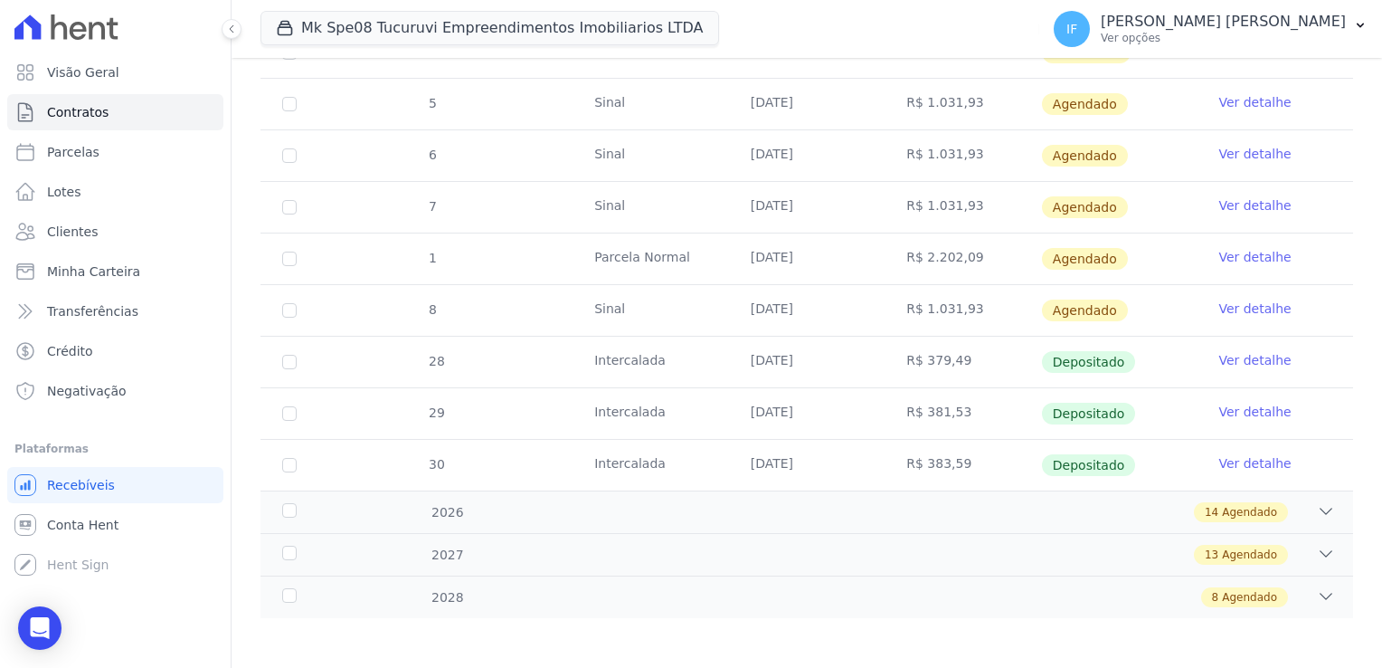
drag, startPoint x: 745, startPoint y: 356, endPoint x: 812, endPoint y: 367, distance: 67.8
click at [812, 367] on td "[DATE]" at bounding box center [807, 362] width 157 height 51
click at [1232, 358] on link "Ver detalhe" at bounding box center [1255, 360] width 72 height 18
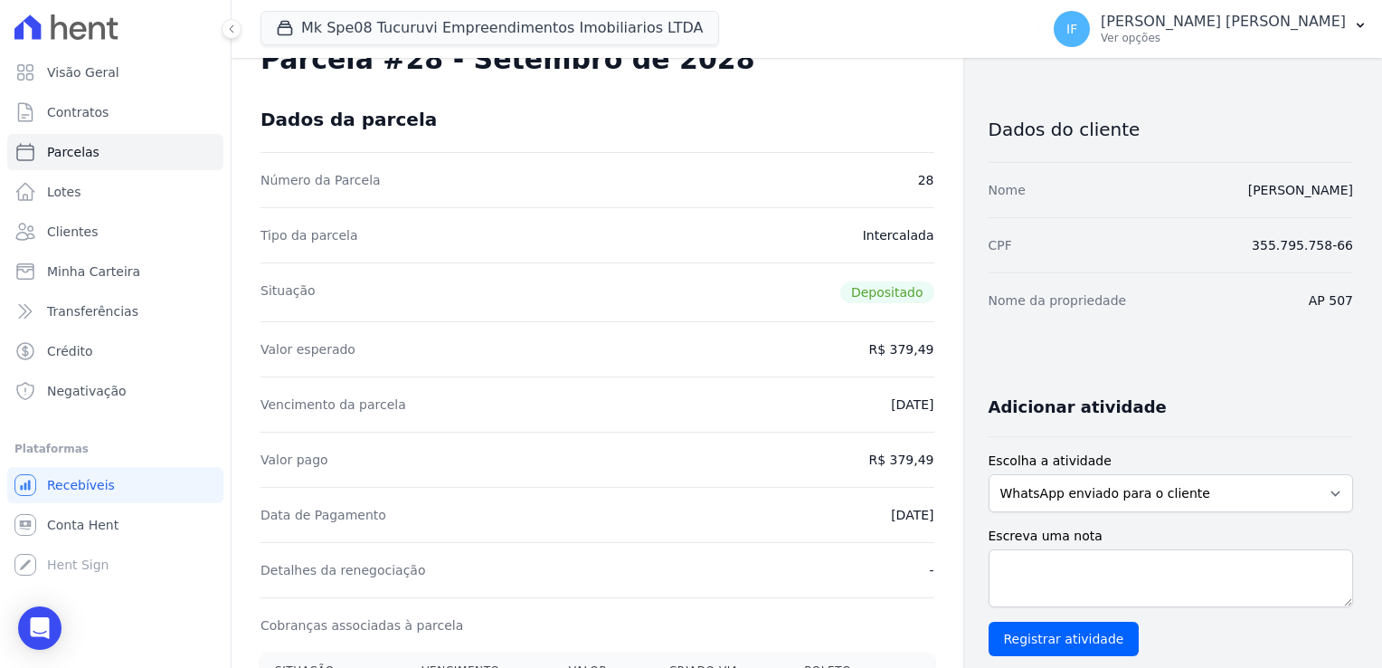
scroll to position [90, 0]
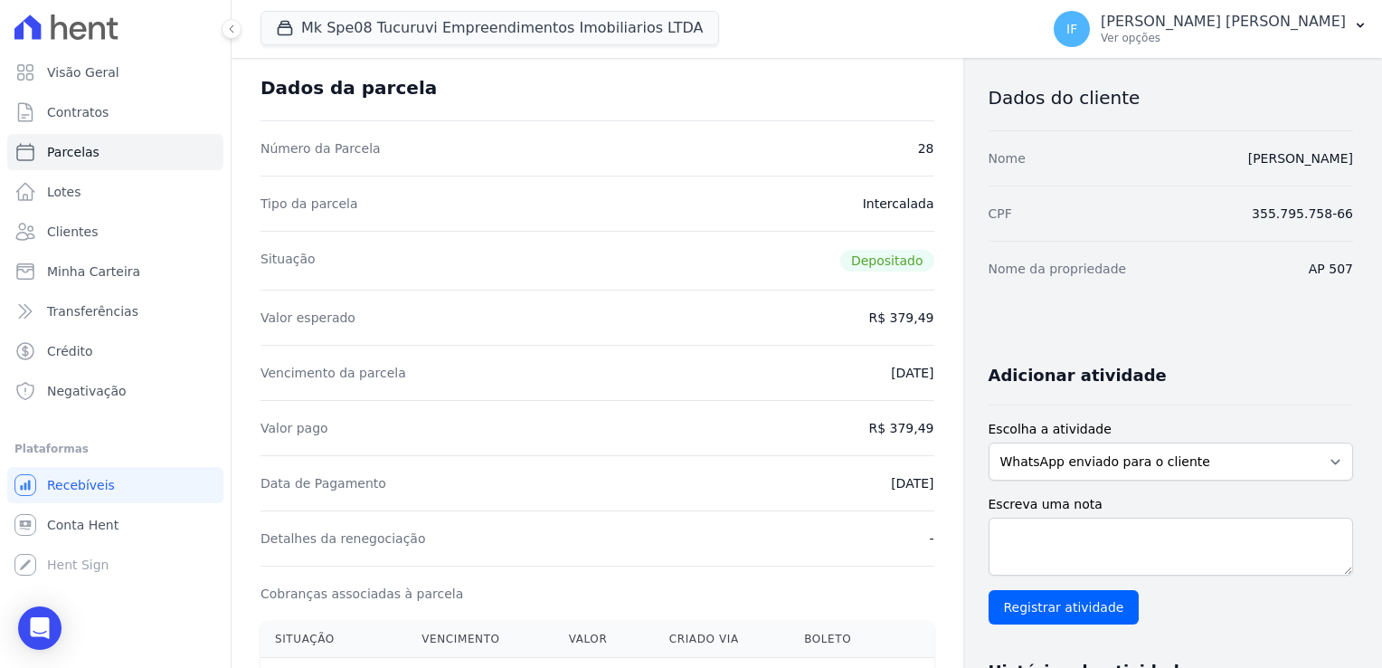
drag, startPoint x: 861, startPoint y: 371, endPoint x: 938, endPoint y: 376, distance: 77.1
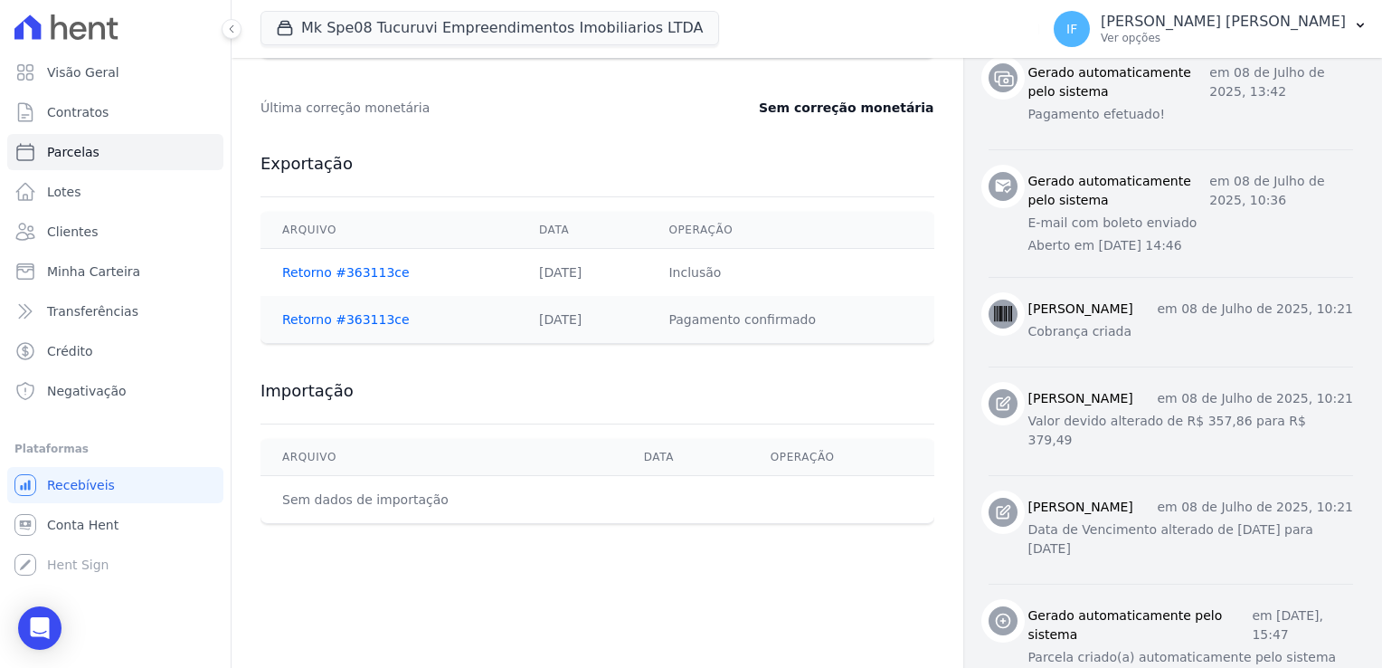
scroll to position [908, 0]
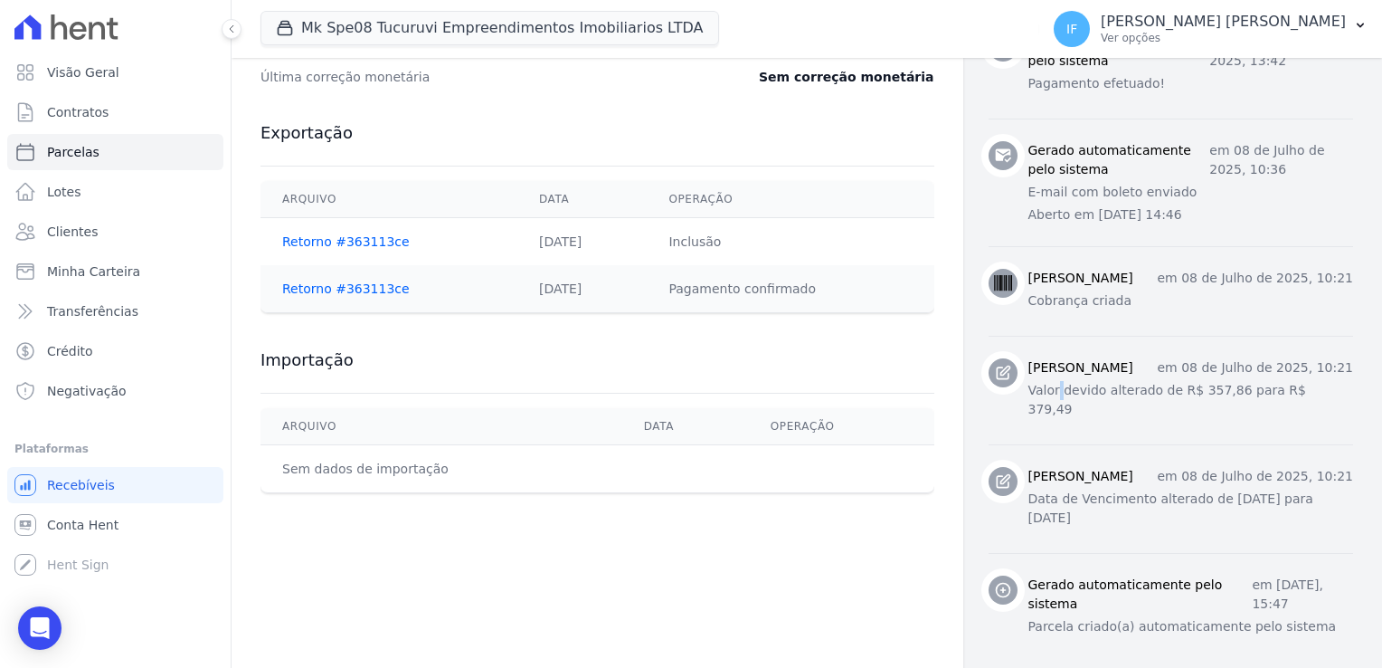
click at [1050, 392] on p "Valor devido alterado de R$ 357,86 para R$ 379,49" at bounding box center [1192, 400] width 326 height 38
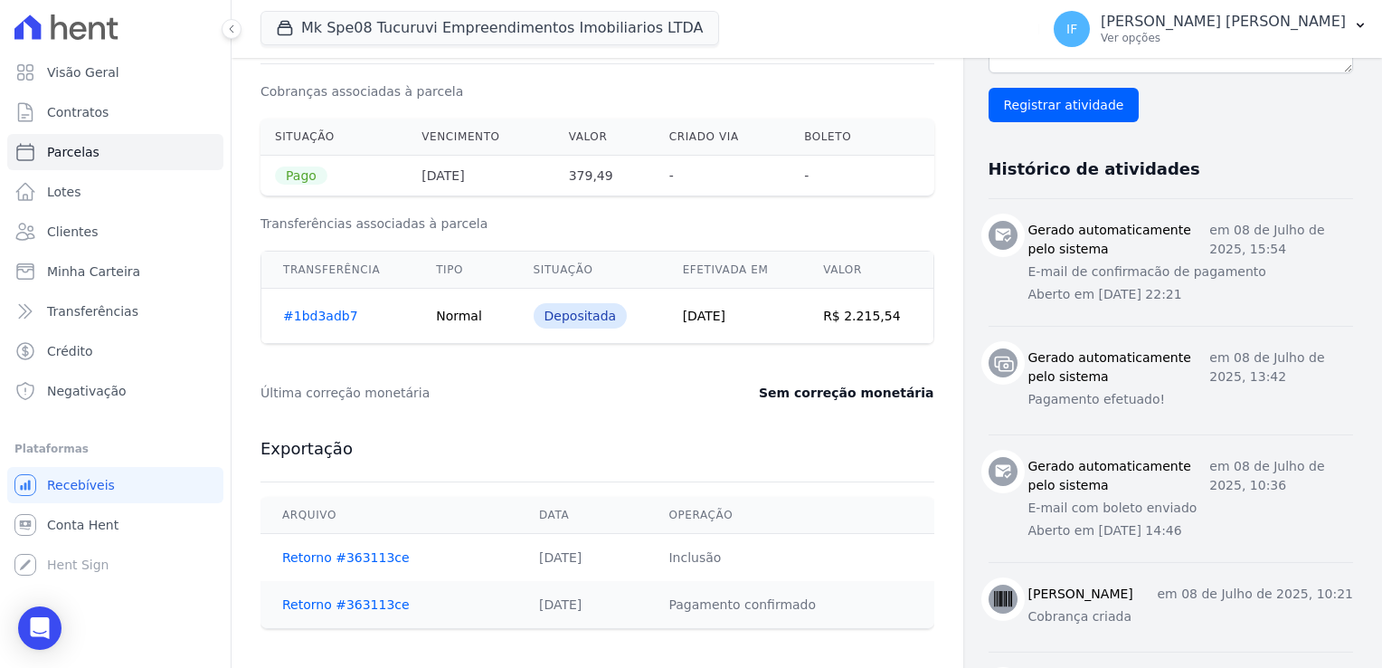
scroll to position [546, 0]
